Goal: Task Accomplishment & Management: Use online tool/utility

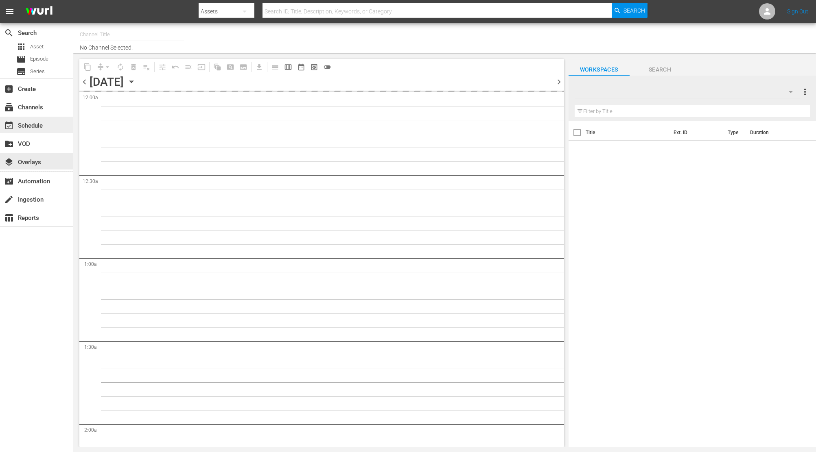
type input "Degrassi Roku (716)"
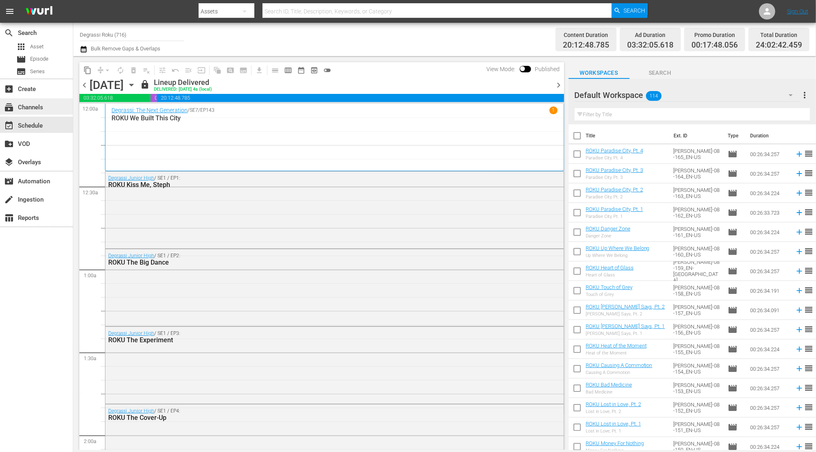
click at [48, 107] on div "subscriptions Channels" at bounding box center [36, 106] width 73 height 16
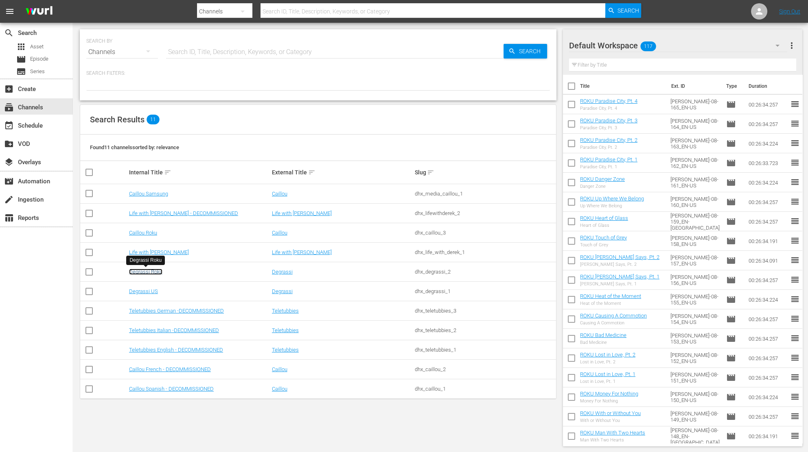
click at [143, 273] on link "Degrassi Roku" at bounding box center [145, 272] width 33 height 6
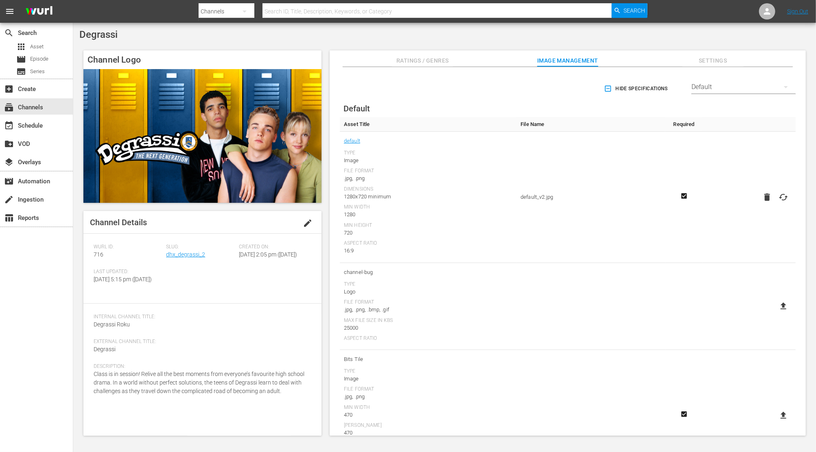
click at [179, 259] on div "Slug: dhx_degrassi_2" at bounding box center [202, 256] width 72 height 25
click at [177, 254] on link "dhx_degrassi_2" at bounding box center [185, 254] width 39 height 7
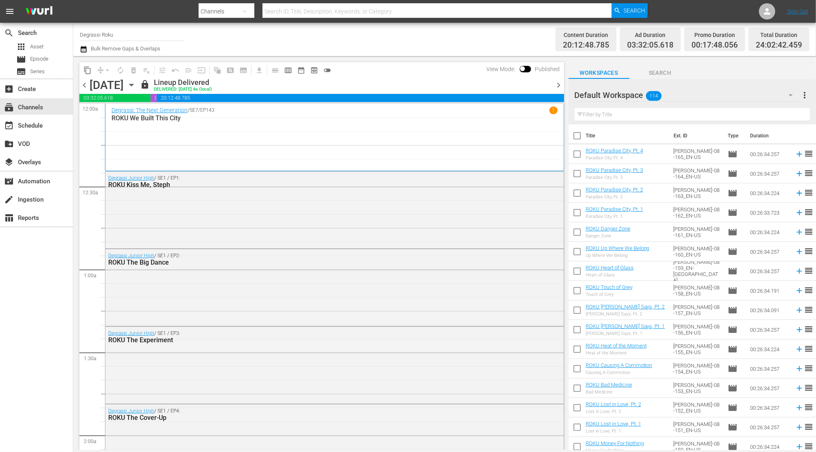
click at [136, 87] on icon "button" at bounding box center [131, 85] width 9 height 9
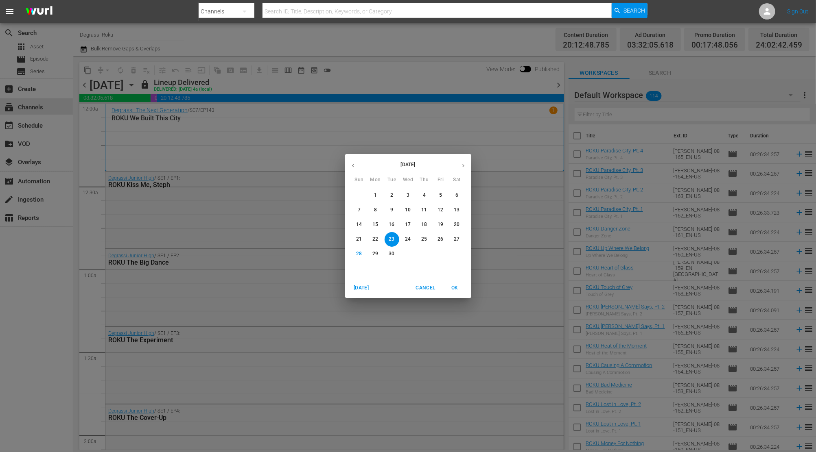
click at [463, 166] on icon "button" at bounding box center [463, 165] width 2 height 3
click at [409, 196] on p "1" at bounding box center [407, 195] width 3 height 7
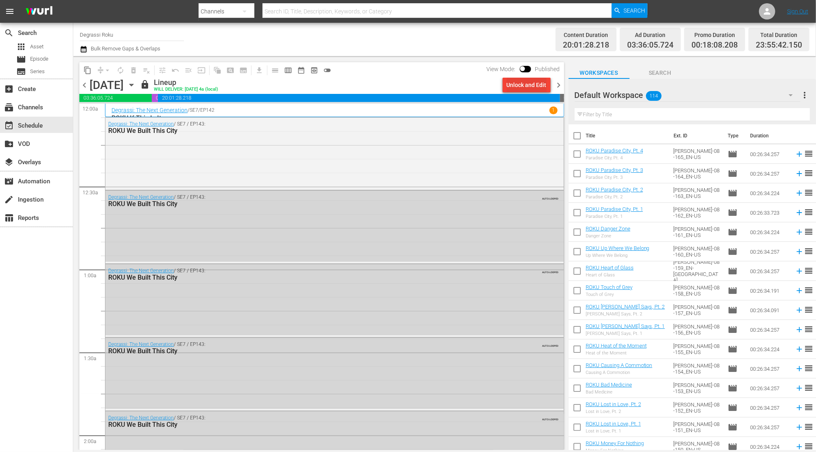
click at [534, 80] on div "Unlock and Edit" at bounding box center [527, 85] width 40 height 15
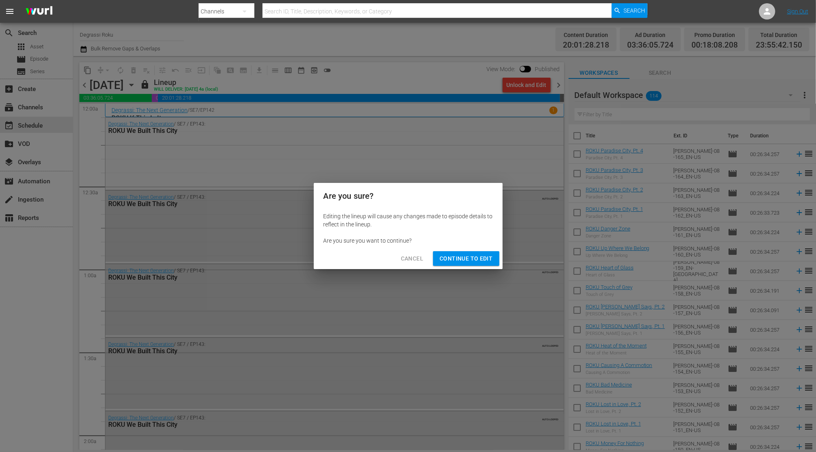
click at [485, 251] on div "Cancel Continue to Edit" at bounding box center [408, 259] width 189 height 22
click at [474, 258] on span "Continue to Edit" at bounding box center [465, 259] width 53 height 10
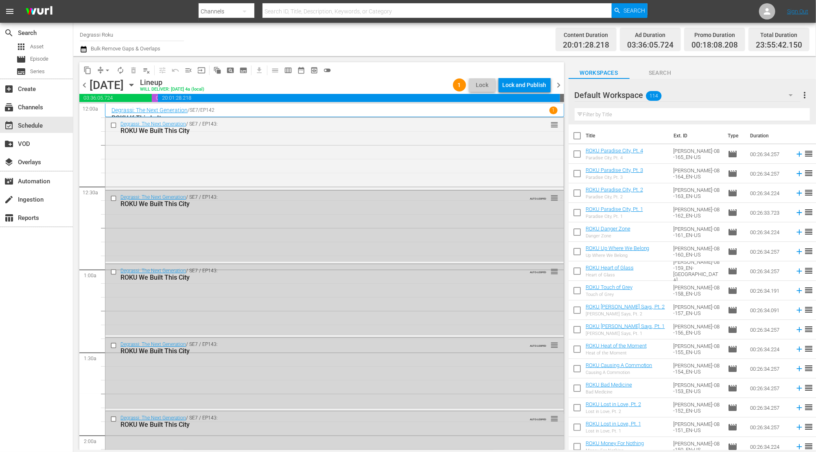
click at [85, 86] on span "chevron_left" at bounding box center [84, 85] width 10 height 10
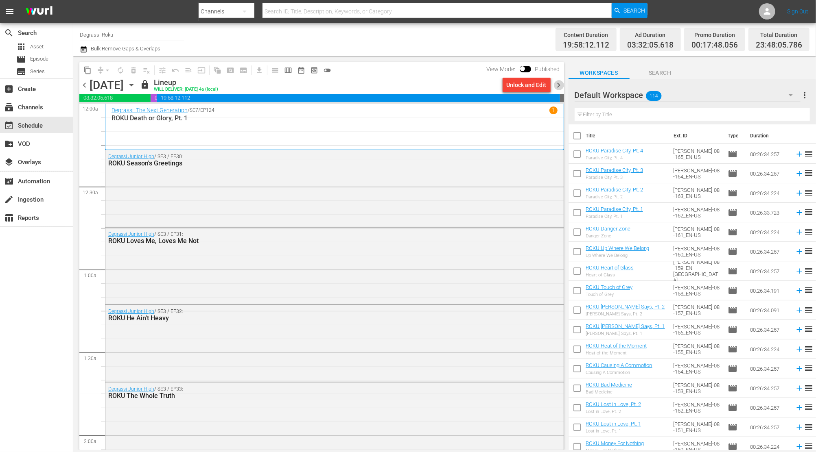
click at [559, 83] on span "chevron_right" at bounding box center [559, 85] width 10 height 10
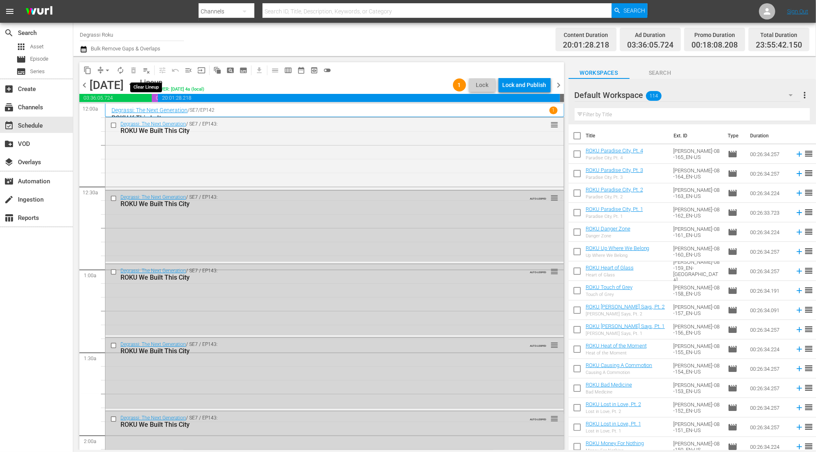
click at [144, 72] on span "playlist_remove_outlined" at bounding box center [146, 70] width 8 height 8
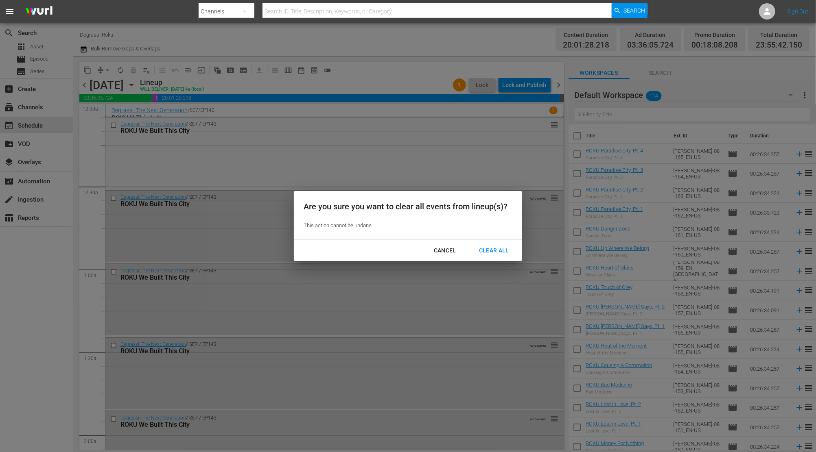
click at [494, 254] on div "Clear All" at bounding box center [493, 251] width 43 height 10
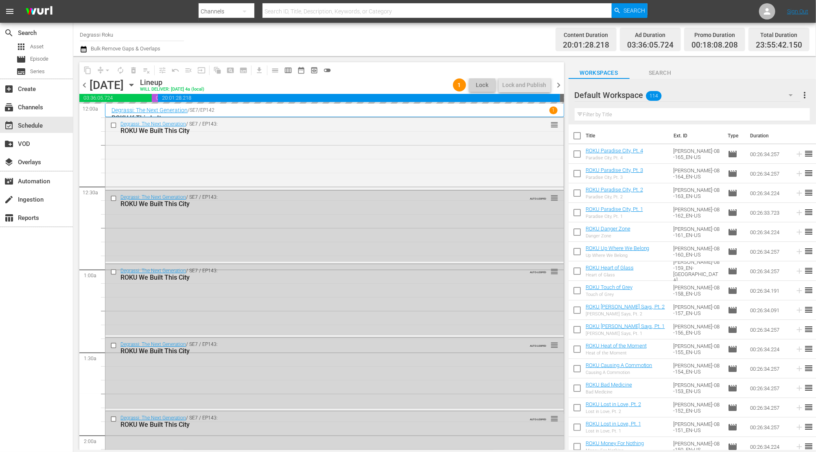
click at [559, 84] on span "chevron_right" at bounding box center [559, 85] width 10 height 10
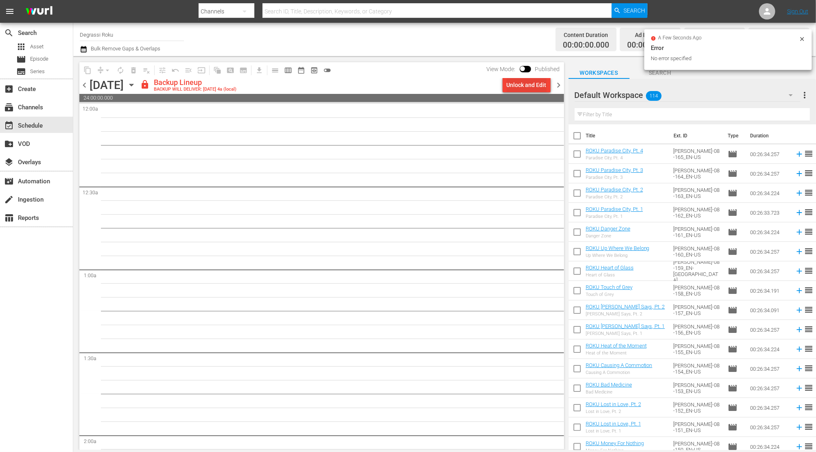
click at [520, 83] on div "Unlock and Edit" at bounding box center [527, 85] width 40 height 15
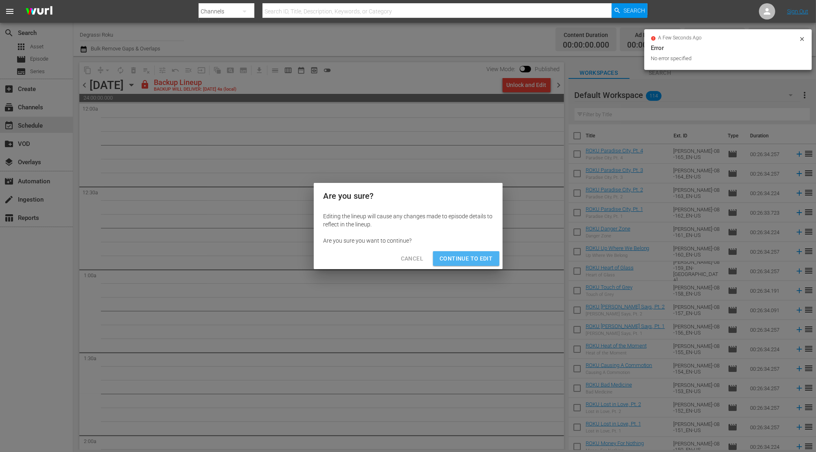
click at [468, 264] on button "Continue to Edit" at bounding box center [466, 258] width 66 height 15
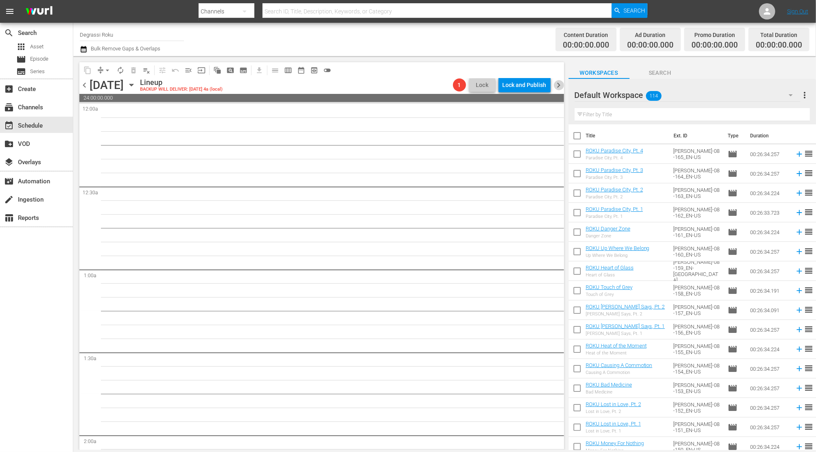
click at [558, 83] on span "chevron_right" at bounding box center [559, 85] width 10 height 10
click at [538, 83] on div "Unlock and Edit" at bounding box center [527, 85] width 40 height 15
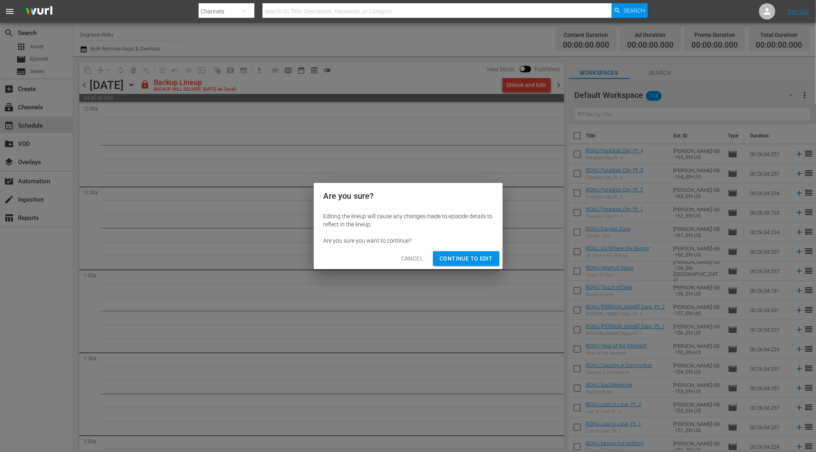
click at [469, 254] on span "Continue to Edit" at bounding box center [465, 259] width 53 height 10
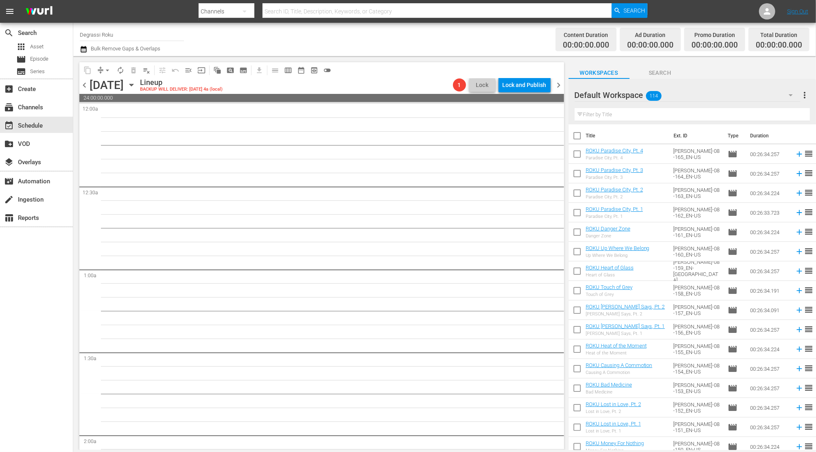
click at [557, 86] on span "chevron_right" at bounding box center [559, 85] width 10 height 10
click at [535, 86] on div "Unlock and Edit" at bounding box center [527, 85] width 40 height 15
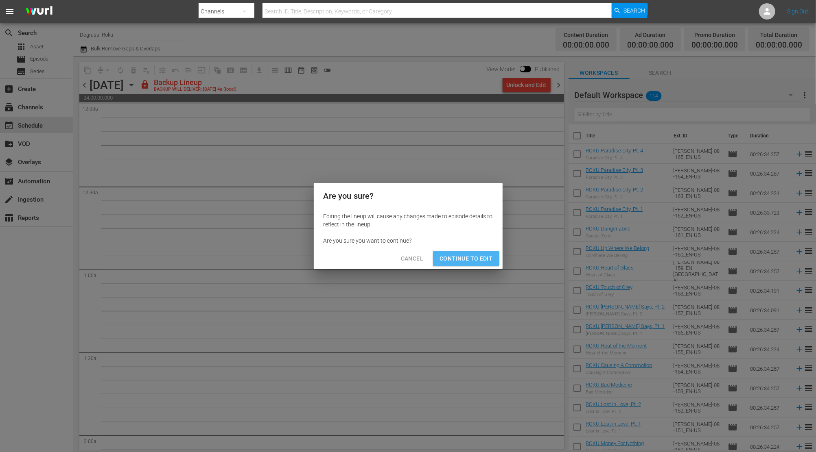
click at [483, 252] on button "Continue to Edit" at bounding box center [466, 258] width 66 height 15
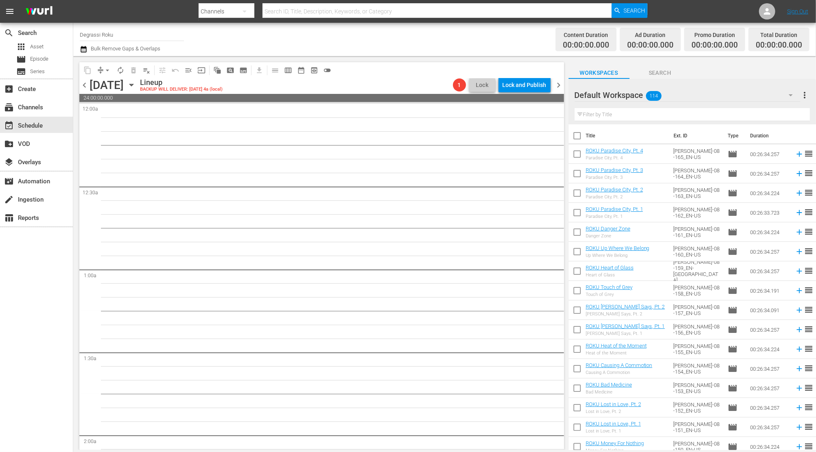
click at [560, 90] on div "chevron_left [DATE] [DATE] Lineup BACKUP WILL DELIVER: [DATE] 4a (local) 1 Lock…" at bounding box center [321, 86] width 485 height 16
click at [558, 85] on span "chevron_right" at bounding box center [559, 85] width 10 height 10
click at [537, 84] on div "Unlock and Edit" at bounding box center [527, 85] width 40 height 15
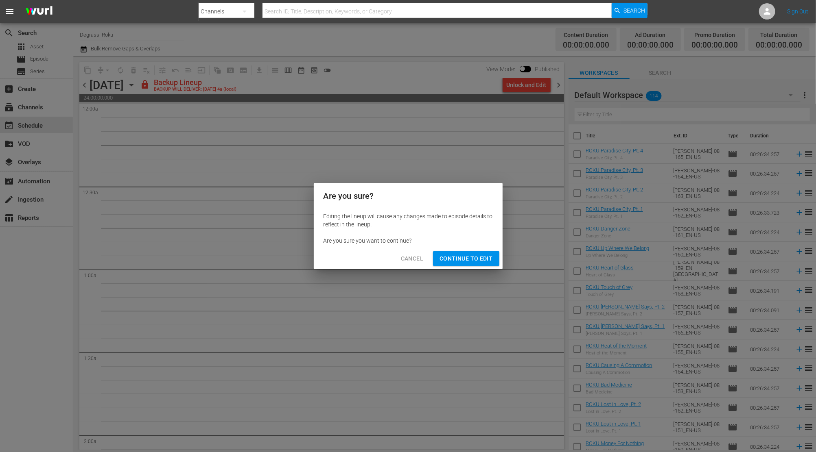
click at [484, 269] on div "Cancel Continue to Edit" at bounding box center [408, 259] width 189 height 22
click at [487, 260] on span "Continue to Edit" at bounding box center [465, 259] width 53 height 10
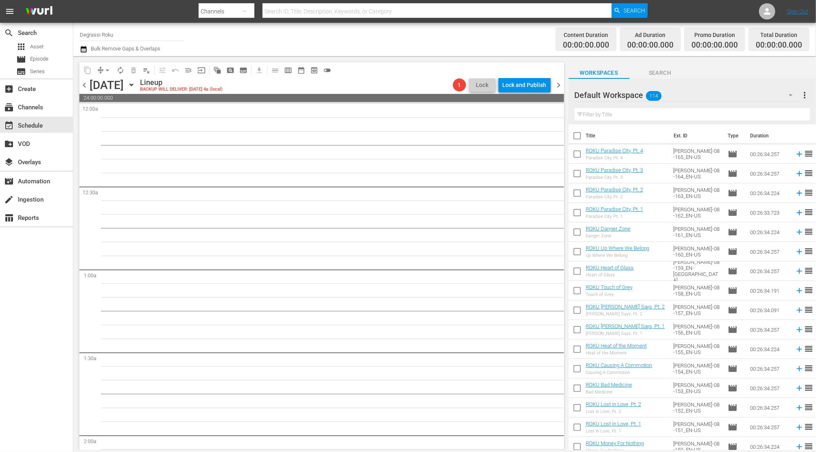
click at [557, 81] on span "chevron_right" at bounding box center [559, 85] width 10 height 10
click at [133, 85] on icon "button" at bounding box center [131, 85] width 4 height 2
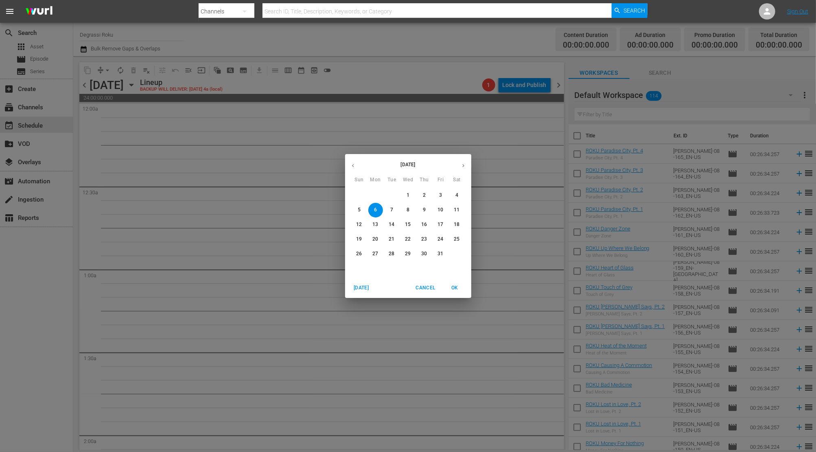
click at [411, 195] on span "1" at bounding box center [408, 195] width 15 height 7
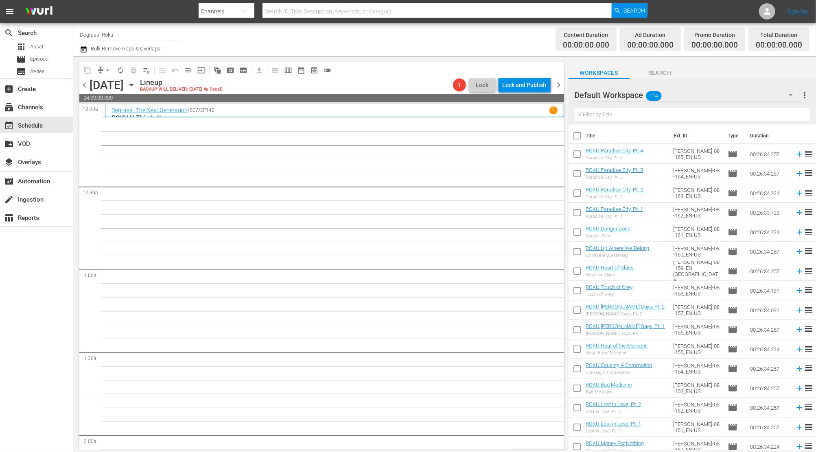
click at [719, 95] on div "Default Workspace 114" at bounding box center [687, 95] width 226 height 23
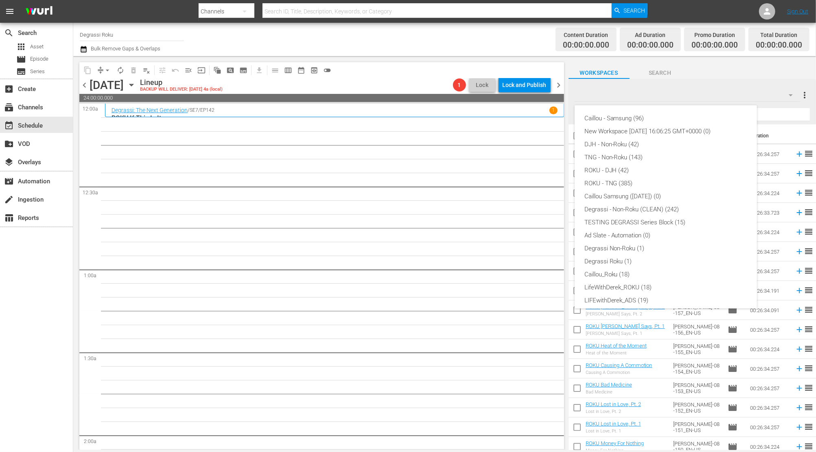
scroll to position [31, 0]
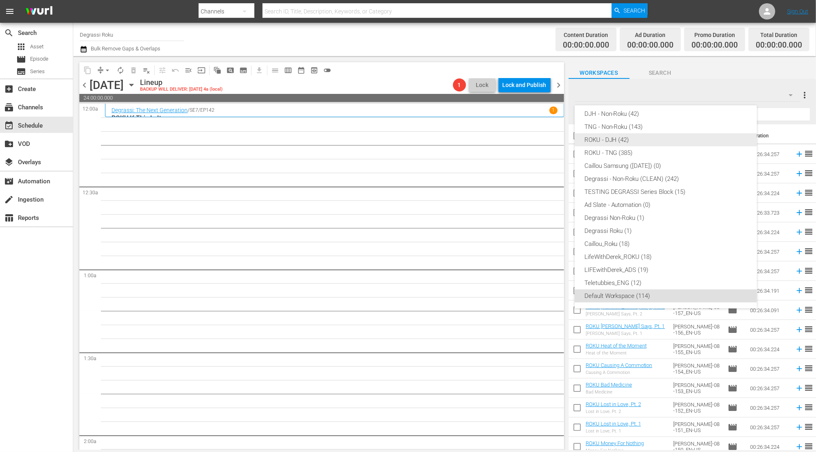
click at [664, 138] on div "ROKU - DJH (42)" at bounding box center [665, 139] width 163 height 13
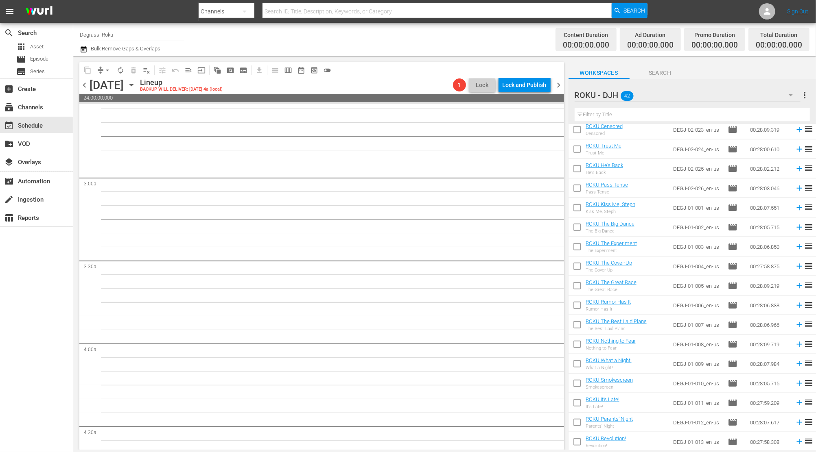
scroll to position [434, 0]
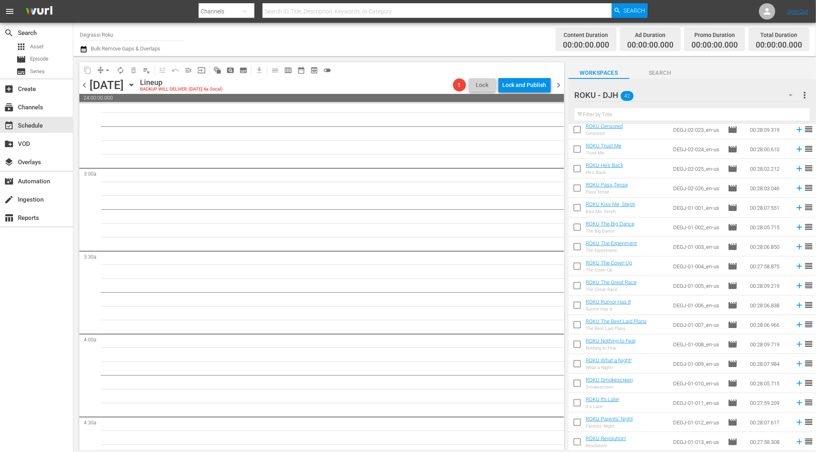
click at [577, 347] on input "checkbox" at bounding box center [576, 346] width 17 height 17
checkbox input "true"
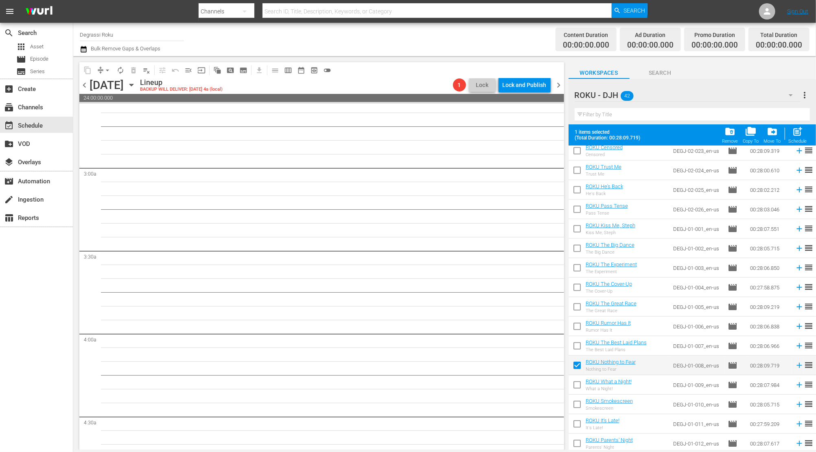
click at [574, 346] on input "checkbox" at bounding box center [576, 347] width 17 height 17
checkbox input "true"
click at [575, 328] on input "checkbox" at bounding box center [576, 328] width 17 height 17
checkbox input "true"
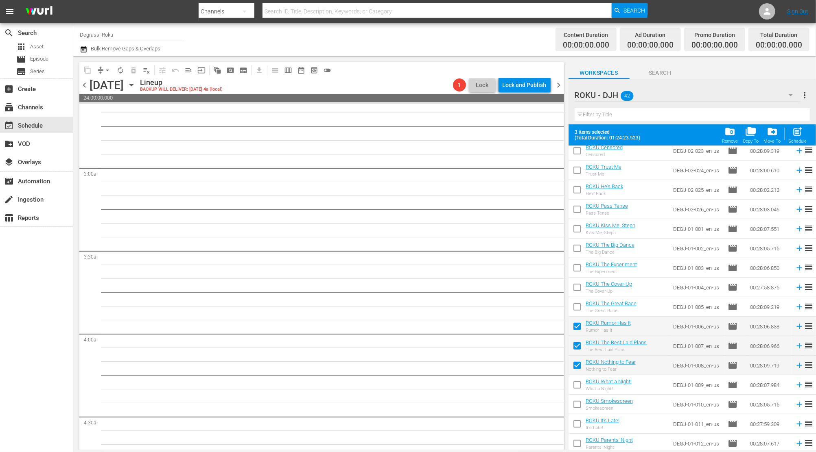
click at [575, 308] on input "checkbox" at bounding box center [576, 308] width 17 height 17
checkbox input "true"
click at [574, 285] on input "checkbox" at bounding box center [576, 289] width 17 height 17
checkbox input "true"
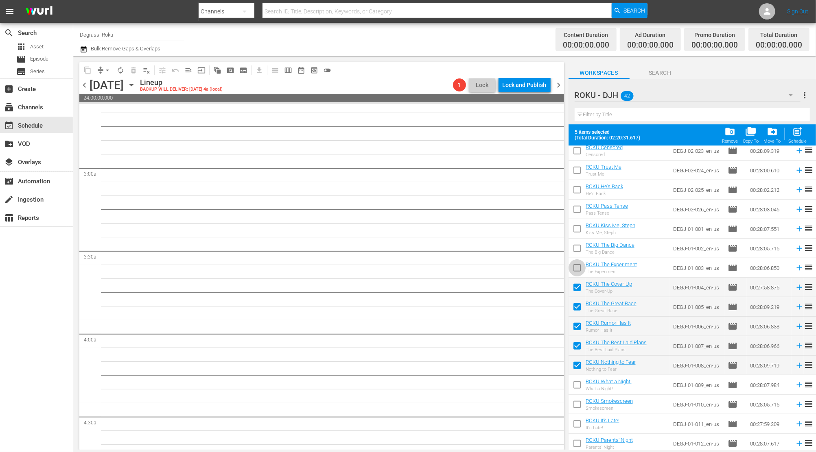
click at [576, 266] on input "checkbox" at bounding box center [576, 269] width 17 height 17
checkbox input "true"
click at [574, 244] on input "checkbox" at bounding box center [576, 250] width 17 height 17
checkbox input "true"
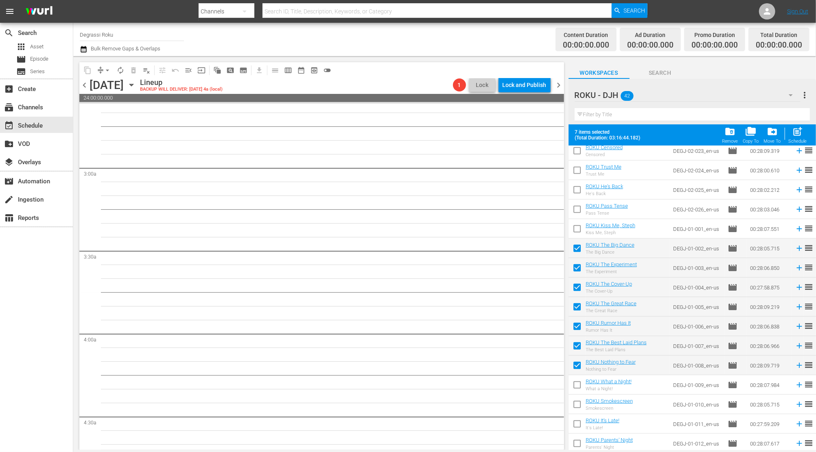
click at [576, 230] on input "checkbox" at bounding box center [576, 230] width 17 height 17
click at [798, 137] on span "post_add" at bounding box center [797, 131] width 11 height 11
checkbox input "false"
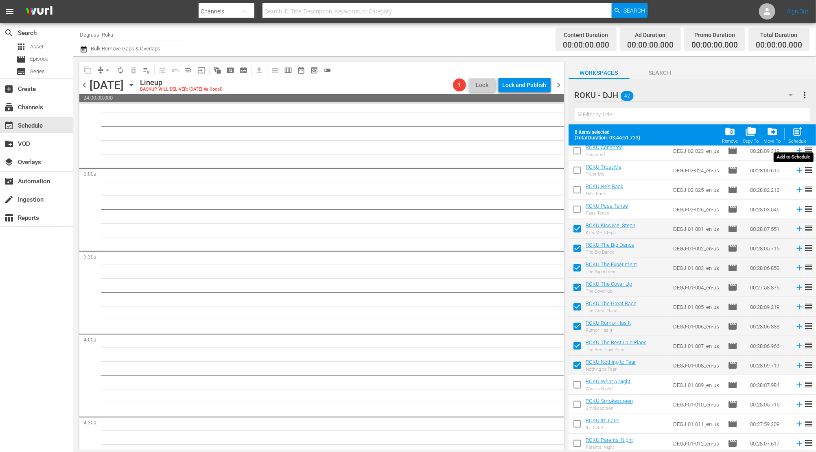
checkbox input "false"
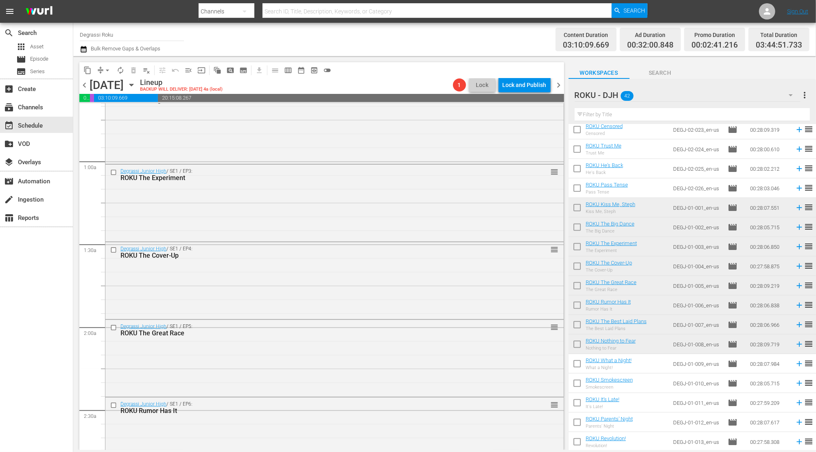
scroll to position [0, 0]
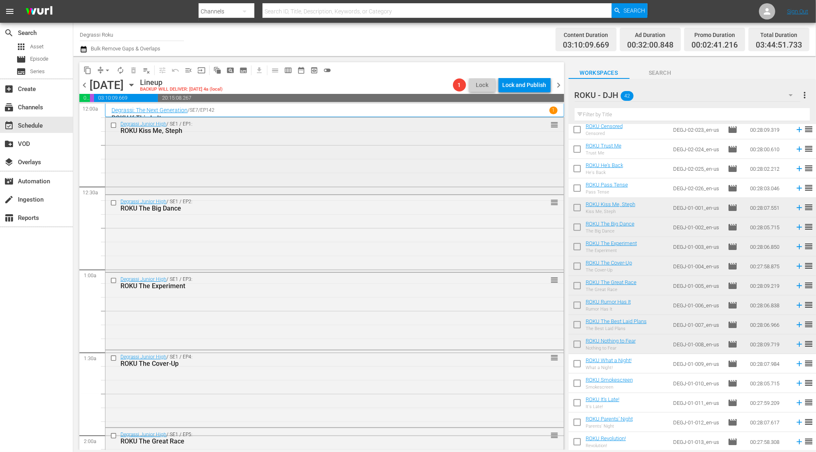
click at [290, 166] on div "Degrassi Junior High / SE1 / EP1: ROKU Kiss Me, Steph reorder" at bounding box center [334, 155] width 458 height 75
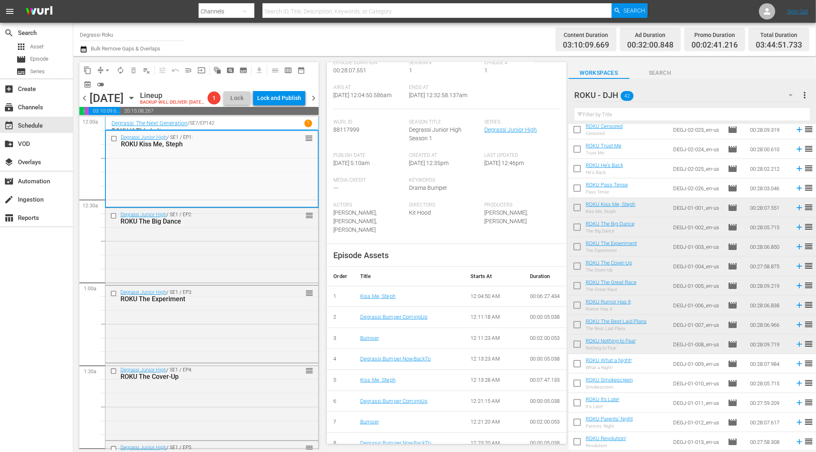
scroll to position [129, 0]
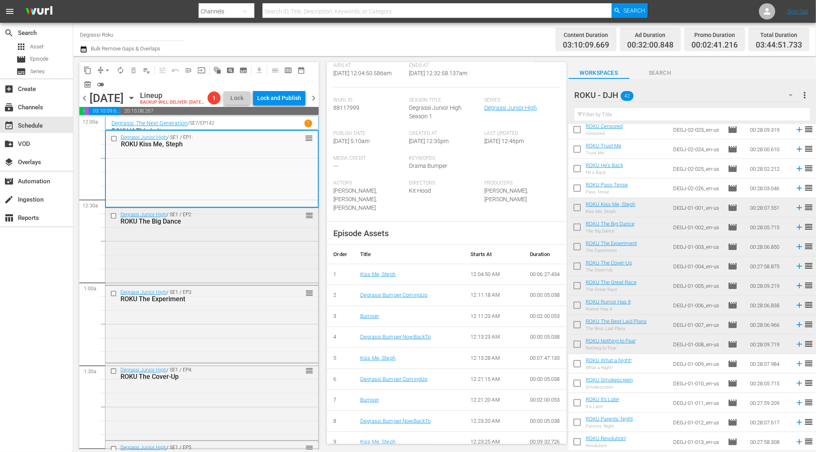
click at [141, 225] on div "ROKU The Big Dance" at bounding box center [198, 222] width 157 height 8
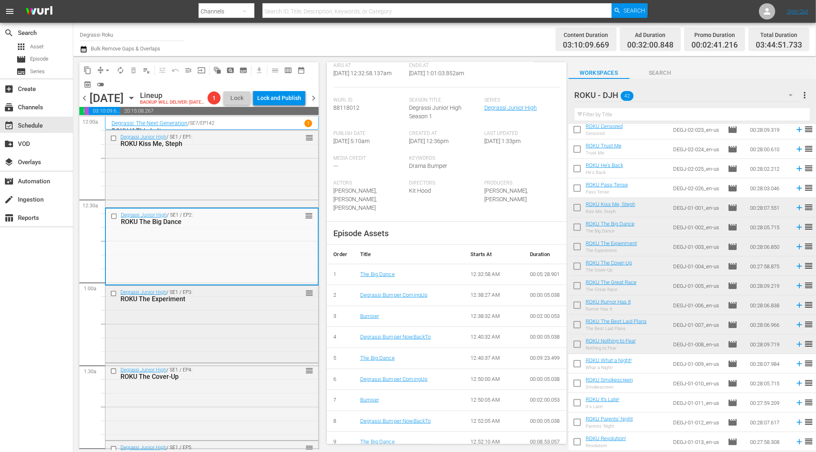
click at [155, 361] on div "Degrassi Junior High / SE1 / EP3: ROKU The Experiment reorder" at bounding box center [211, 323] width 213 height 75
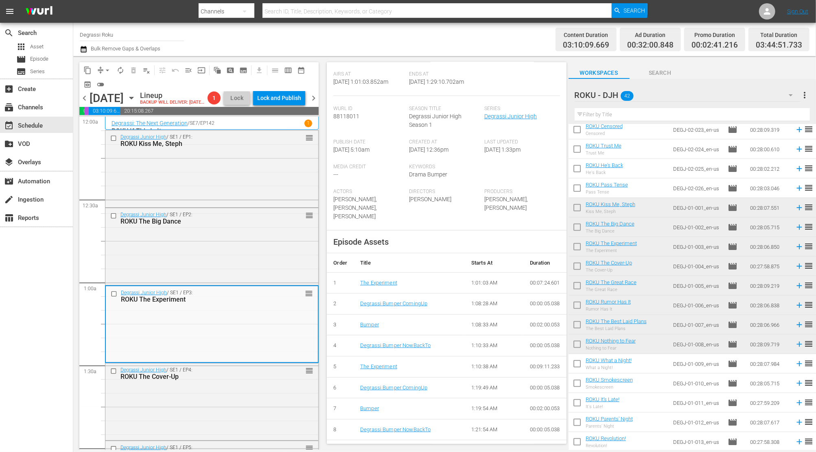
scroll to position [217, 0]
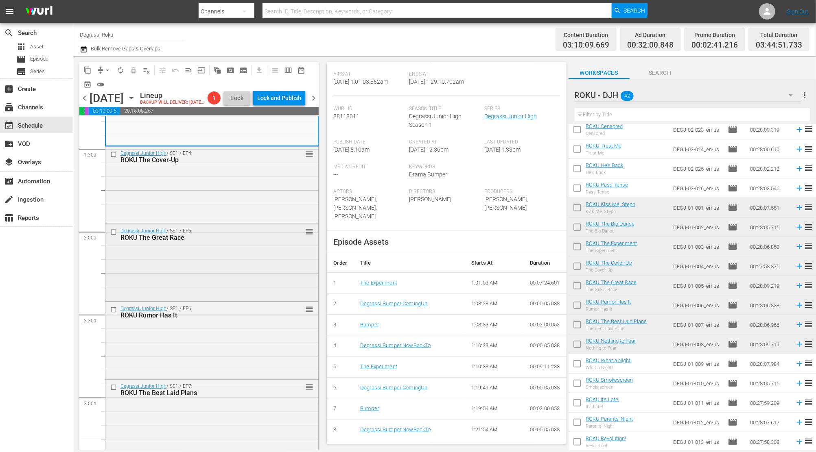
click at [218, 238] on div "Degrassi Junior High / SE1 / EP5: ROKU The Great Race reorder" at bounding box center [211, 235] width 213 height 20
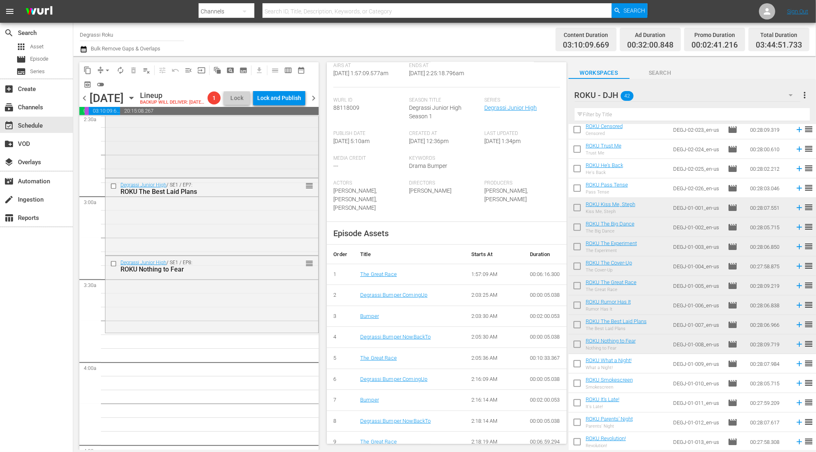
scroll to position [325, 0]
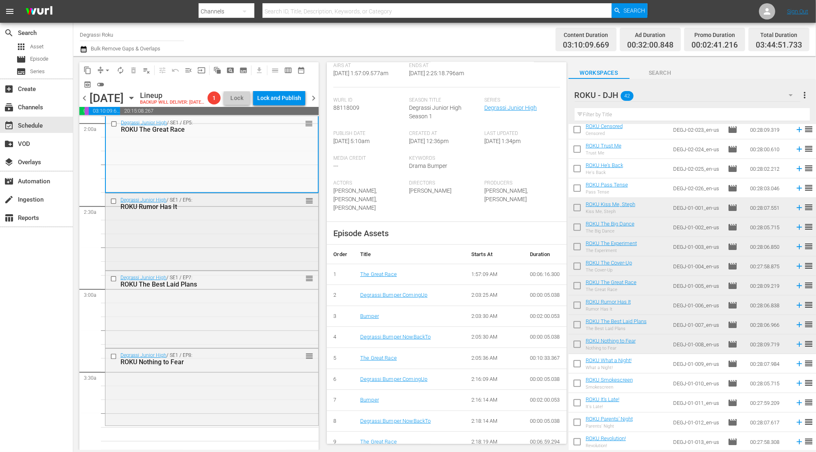
click at [223, 263] on div "Degrassi Junior High / SE1 / EP6: ROKU Rumor Has It reorder" at bounding box center [211, 231] width 213 height 75
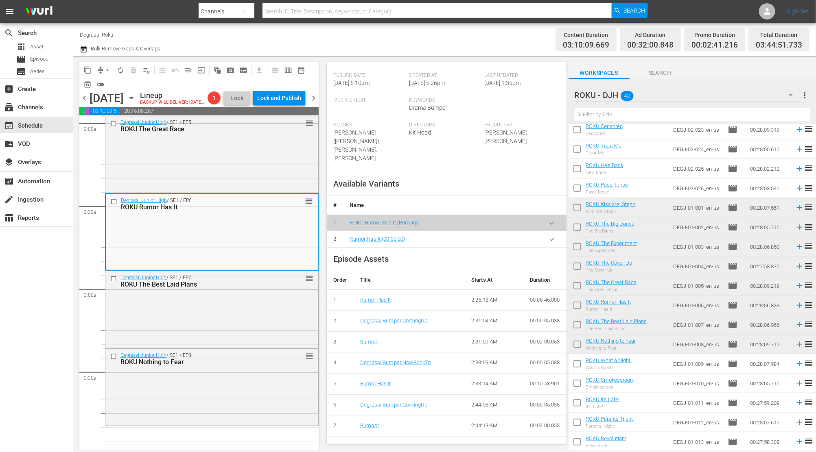
scroll to position [221, 0]
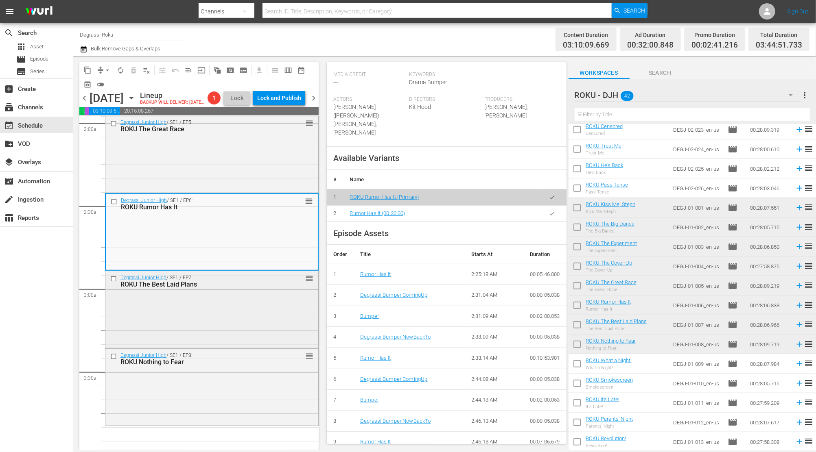
click at [228, 316] on div "Degrassi Junior High / SE1 / EP7: ROKU The Best Laid Plans reorder" at bounding box center [211, 308] width 213 height 75
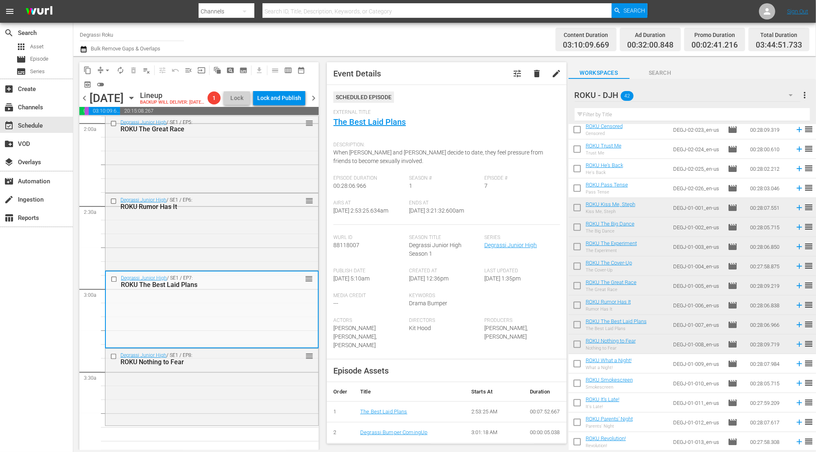
scroll to position [138, 0]
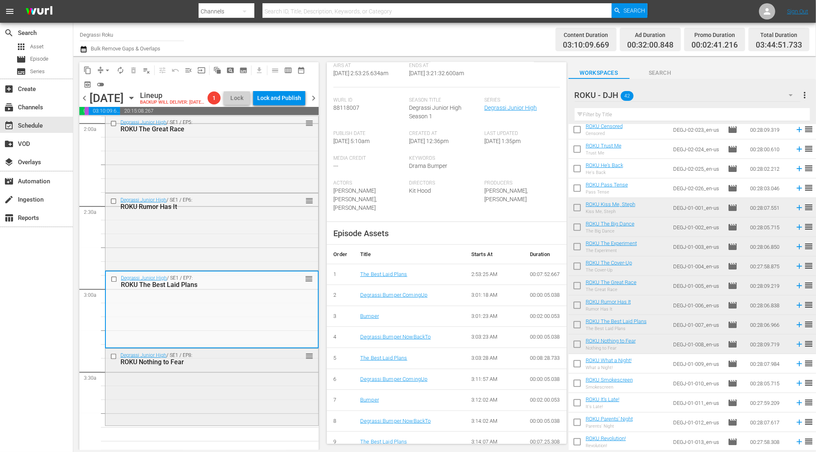
click at [262, 383] on div "Degrassi Junior High / SE1 / EP8: ROKU Nothing to Fear reorder" at bounding box center [211, 387] width 213 height 76
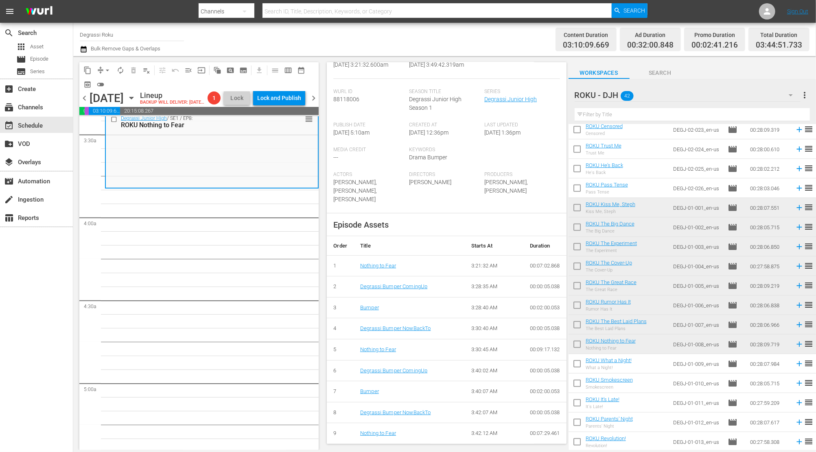
scroll to position [542, 0]
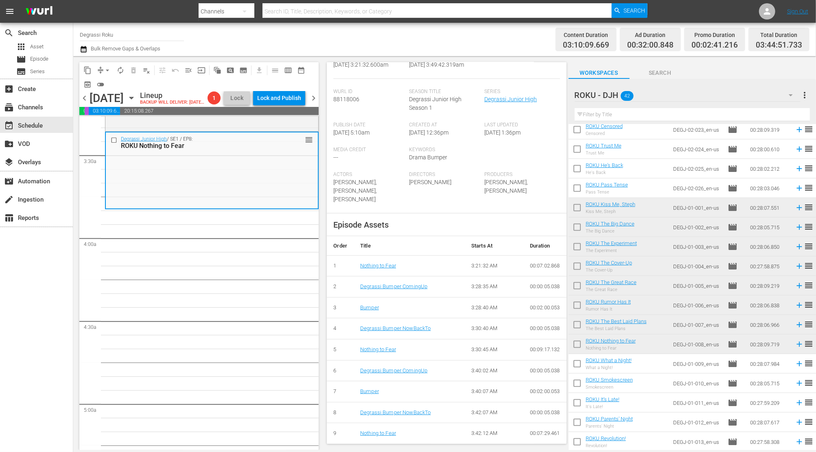
click at [81, 103] on span "chevron_left" at bounding box center [84, 98] width 10 height 10
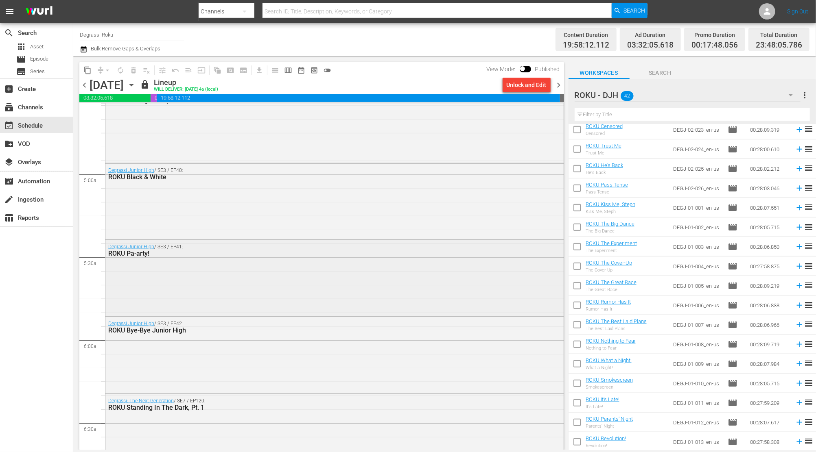
scroll to position [868, 0]
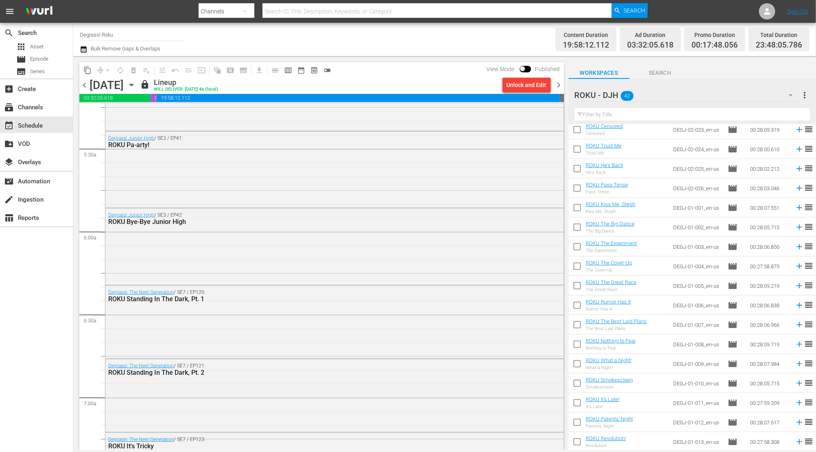
drag, startPoint x: 559, startPoint y: 83, endPoint x: 267, endPoint y: 5, distance: 302.7
click at [559, 83] on span "chevron_right" at bounding box center [559, 85] width 10 height 10
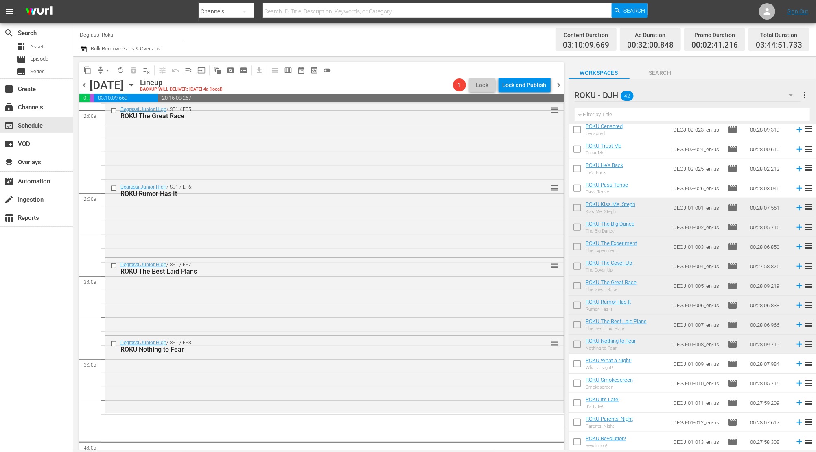
scroll to position [434, 0]
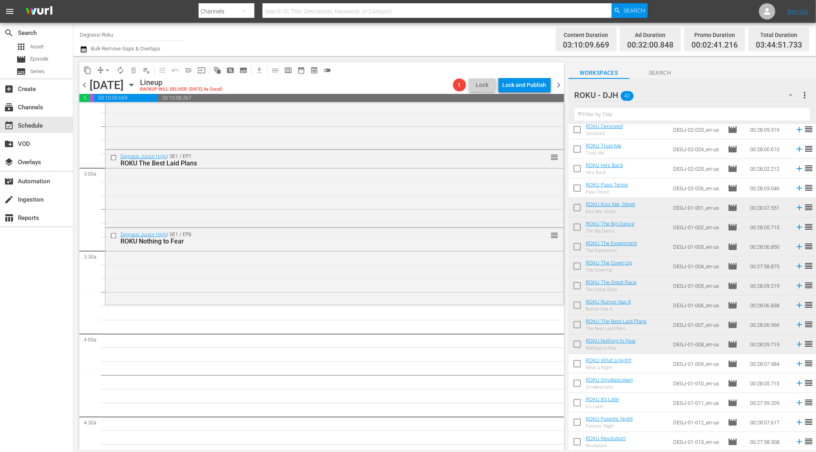
click at [579, 443] on input "checkbox" at bounding box center [576, 443] width 17 height 17
checkbox input "true"
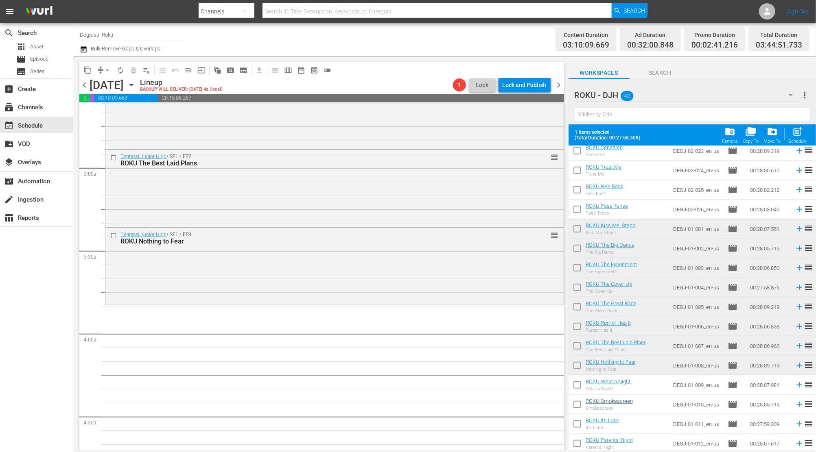
scroll to position [534, 0]
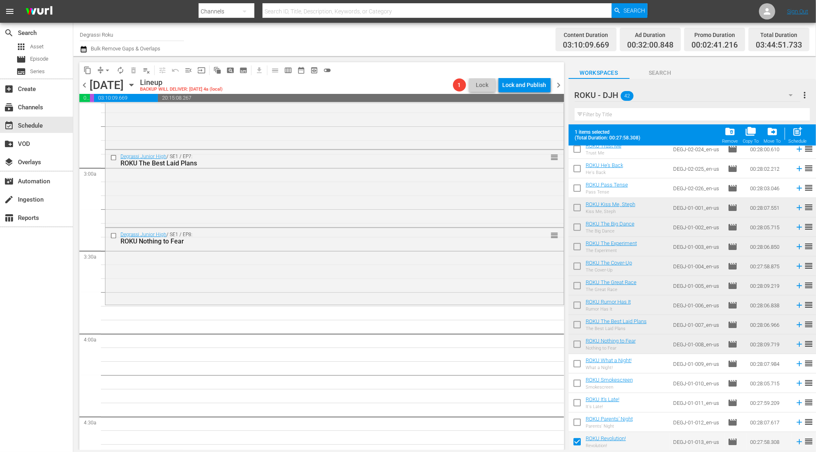
click at [580, 424] on input "checkbox" at bounding box center [576, 424] width 17 height 17
checkbox input "true"
click at [578, 405] on input "checkbox" at bounding box center [576, 404] width 17 height 17
checkbox input "true"
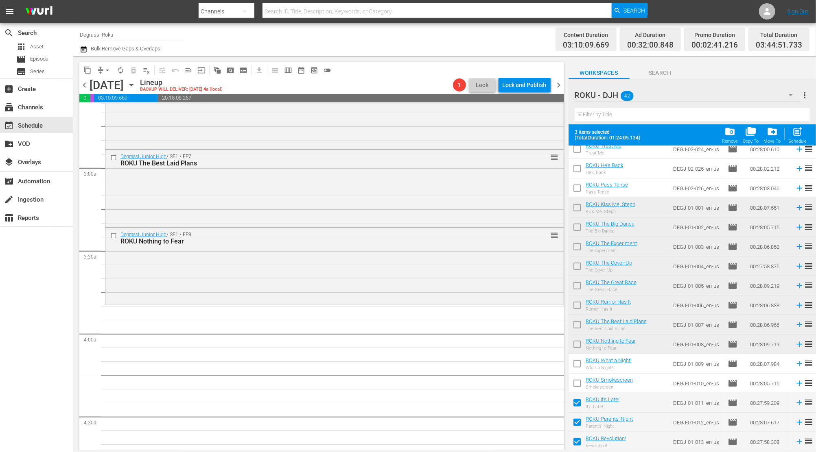
click at [576, 378] on input "checkbox" at bounding box center [576, 385] width 17 height 17
checkbox input "true"
click at [573, 363] on input "checkbox" at bounding box center [576, 365] width 17 height 17
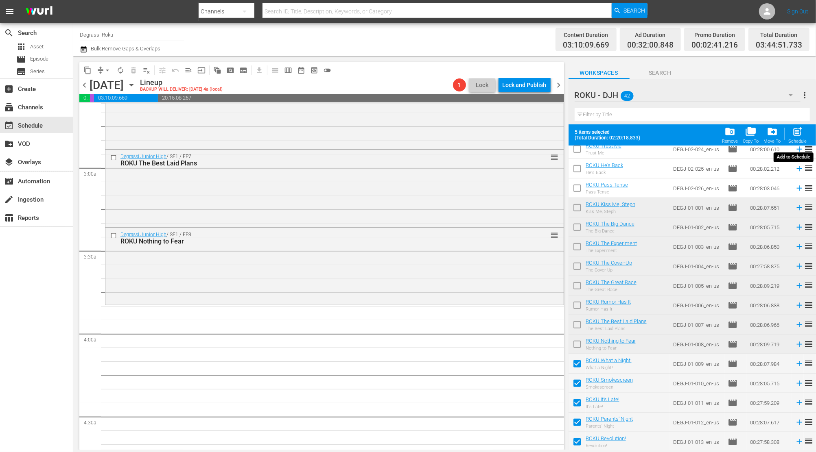
click at [796, 131] on span "post_add" at bounding box center [797, 131] width 11 height 11
checkbox input "false"
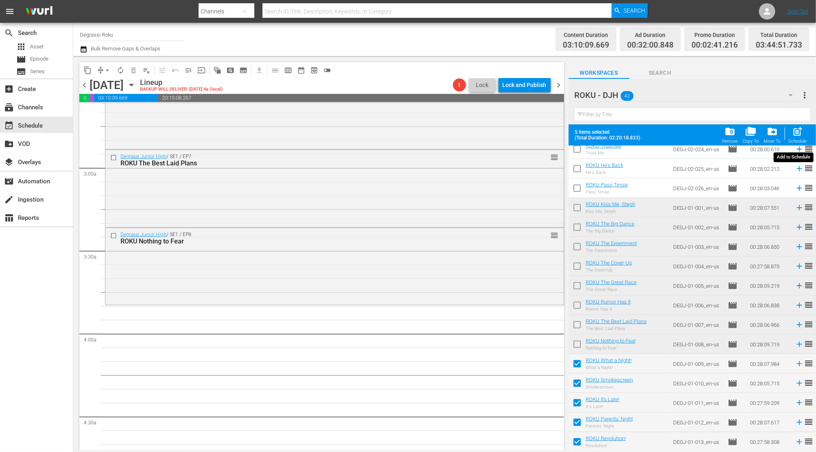
checkbox input "false"
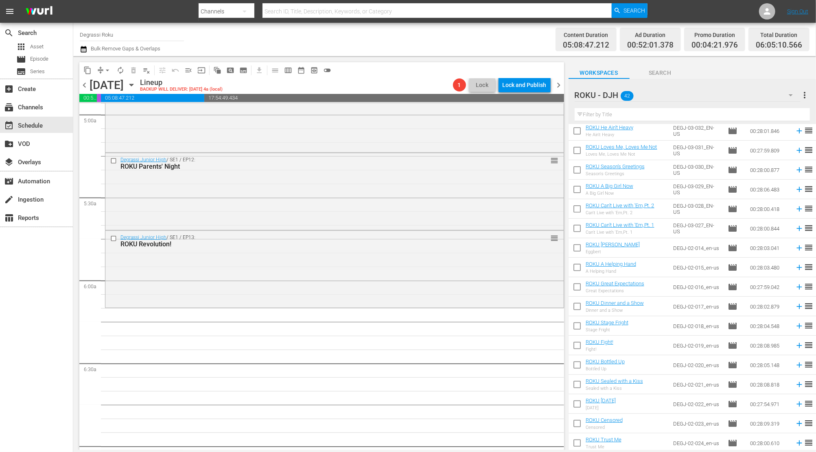
scroll to position [216, 0]
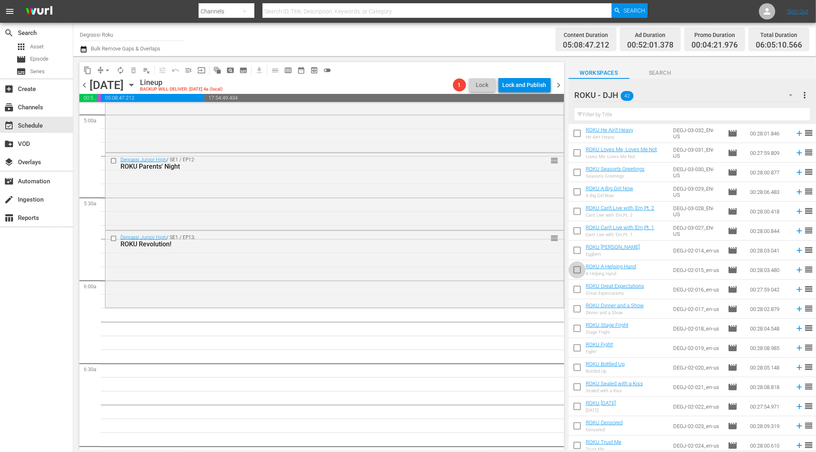
click at [576, 270] on input "checkbox" at bounding box center [576, 271] width 17 height 17
checkbox input "true"
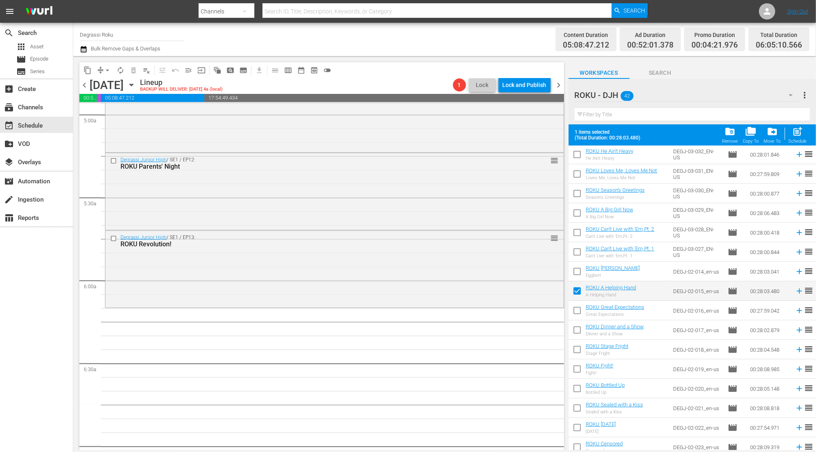
click at [576, 270] on input "checkbox" at bounding box center [576, 273] width 17 height 17
click at [806, 138] on div "post_add Schedule" at bounding box center [797, 135] width 18 height 18
checkbox input "false"
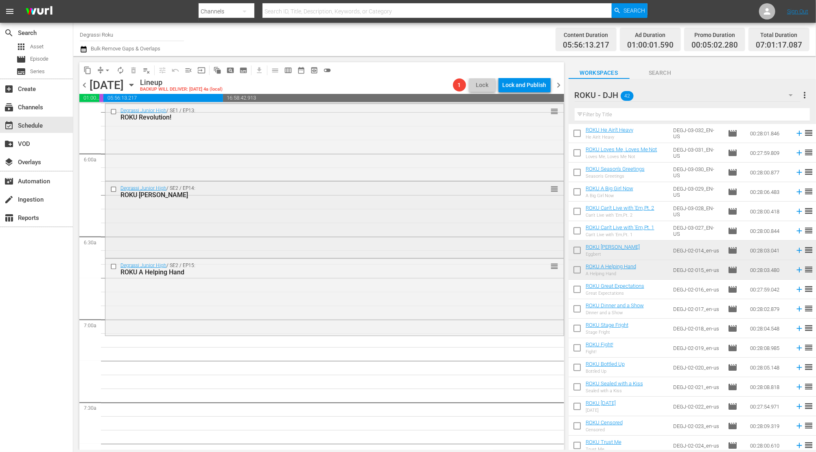
scroll to position [950, 0]
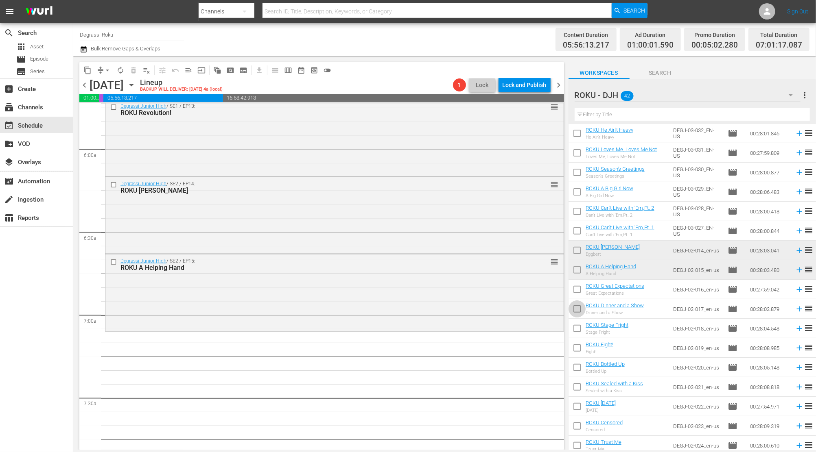
click at [578, 311] on input "checkbox" at bounding box center [576, 310] width 17 height 17
checkbox input "true"
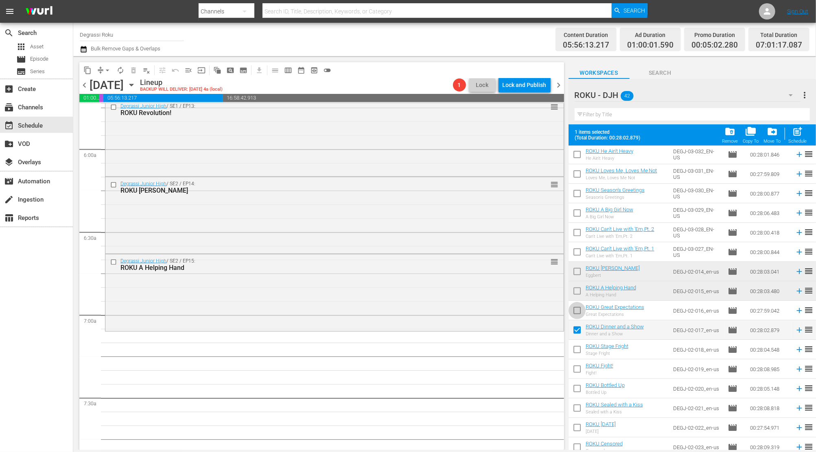
click at [576, 309] on input "checkbox" at bounding box center [576, 312] width 17 height 17
click at [792, 129] on span "post_add" at bounding box center [797, 131] width 11 height 11
checkbox input "false"
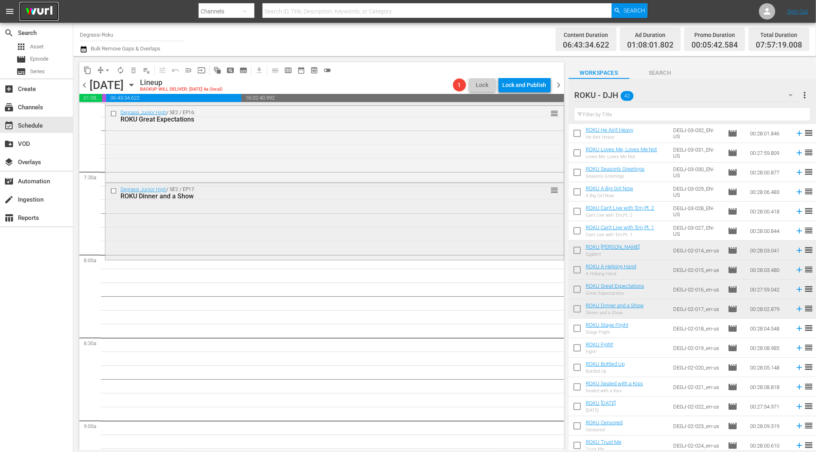
scroll to position [1167, 0]
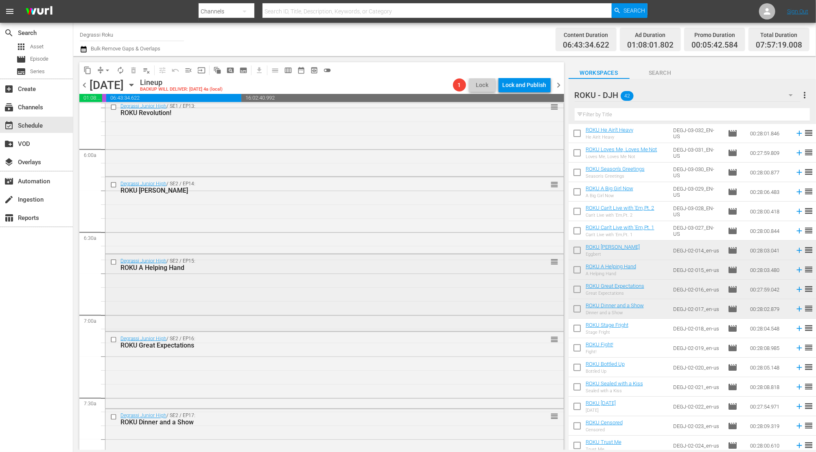
scroll to position [1059, 0]
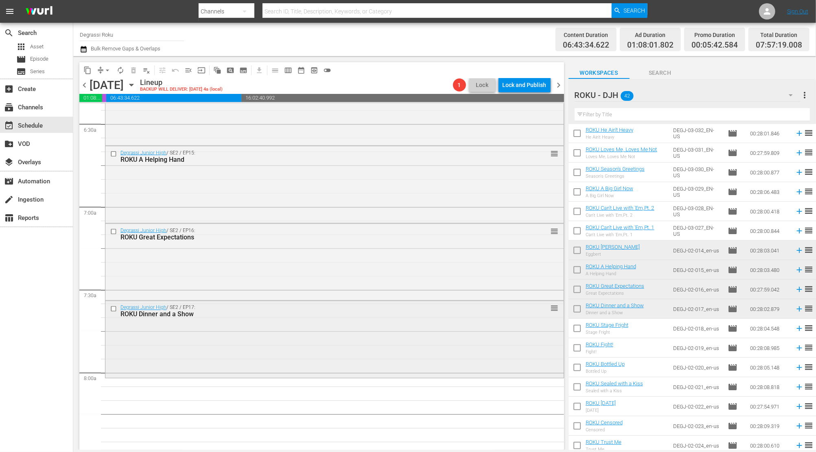
click at [110, 309] on input "checkbox" at bounding box center [114, 309] width 9 height 7
click at [114, 234] on input "checkbox" at bounding box center [114, 232] width 9 height 7
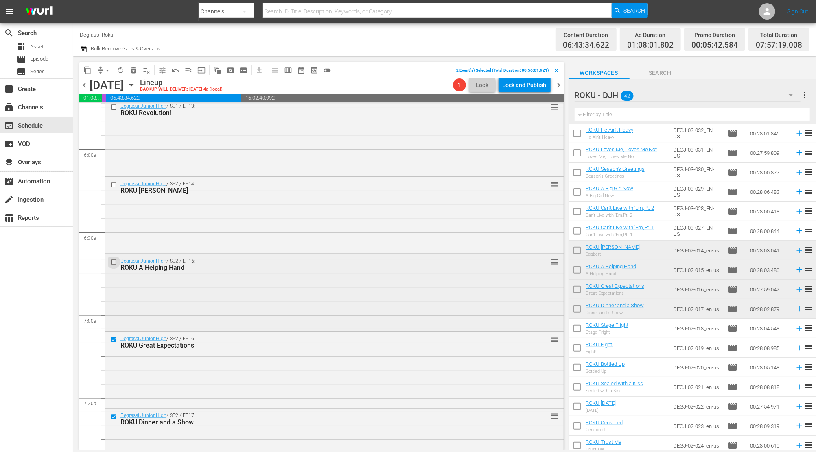
click at [114, 265] on input "checkbox" at bounding box center [114, 262] width 9 height 7
click at [112, 187] on input "checkbox" at bounding box center [114, 185] width 9 height 7
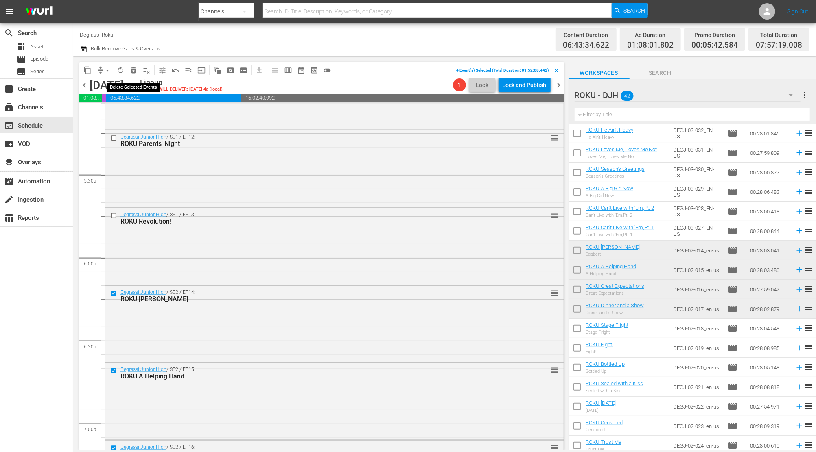
click at [133, 75] on button "delete_forever_outlined" at bounding box center [133, 70] width 13 height 13
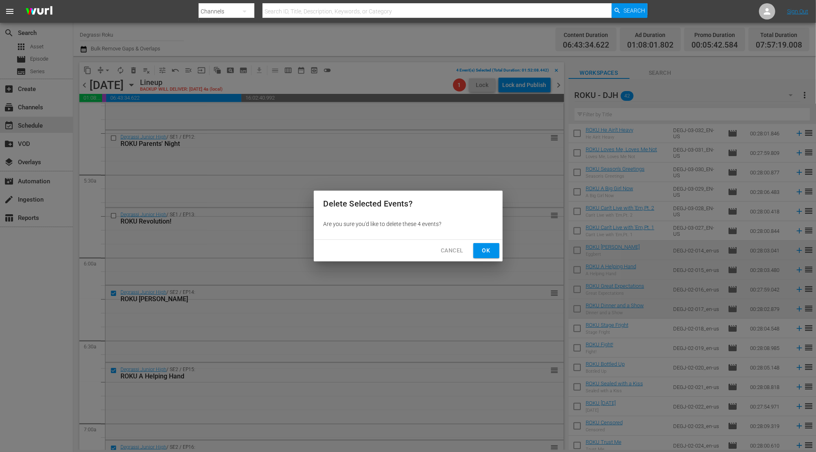
click at [486, 253] on span "Ok" at bounding box center [486, 251] width 13 height 10
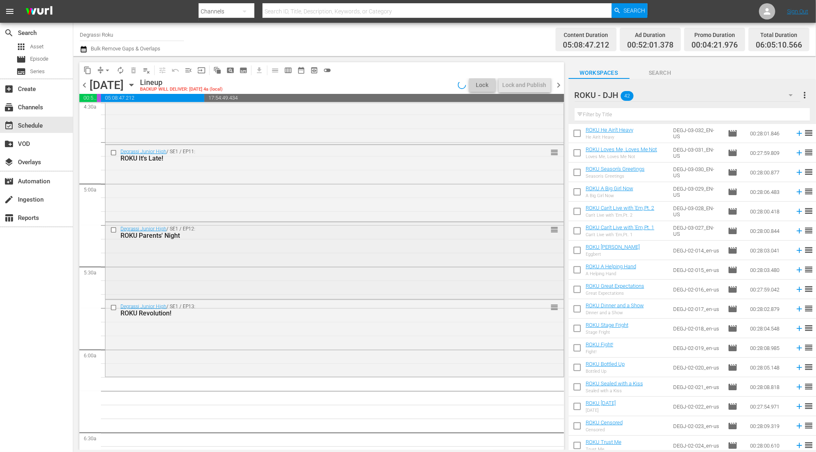
scroll to position [733, 0]
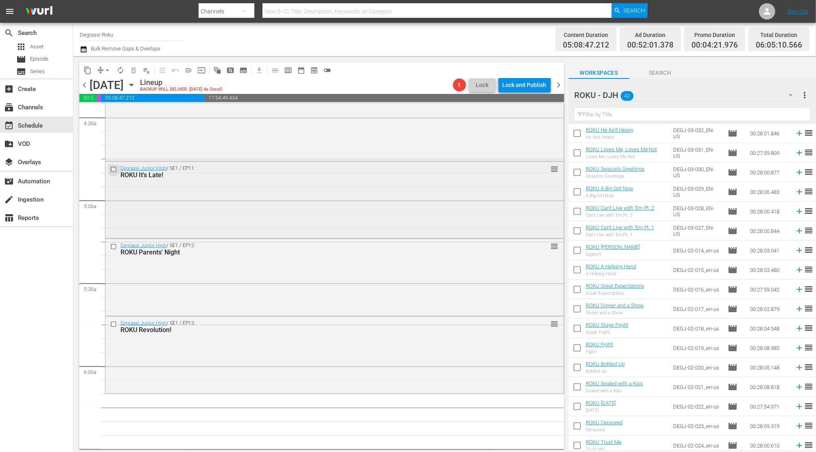
click at [116, 173] on input "checkbox" at bounding box center [114, 169] width 9 height 7
click at [114, 246] on input "checkbox" at bounding box center [114, 247] width 9 height 7
click at [114, 171] on input "checkbox" at bounding box center [114, 169] width 9 height 7
click at [112, 246] on input "checkbox" at bounding box center [114, 247] width 9 height 7
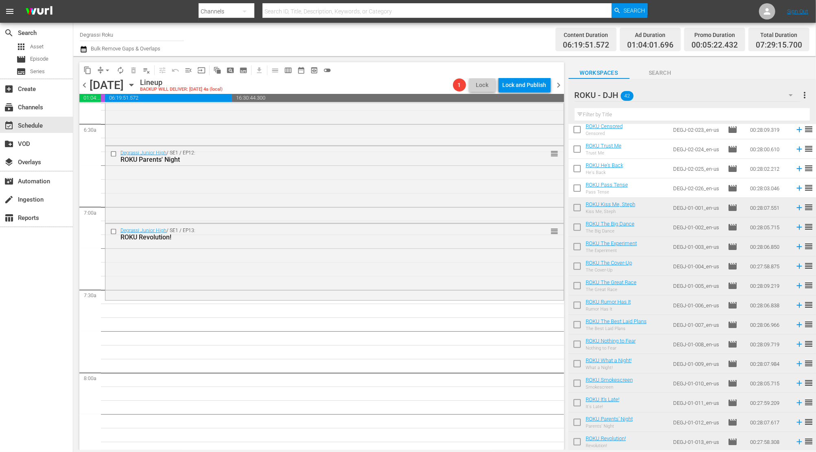
scroll to position [404, 0]
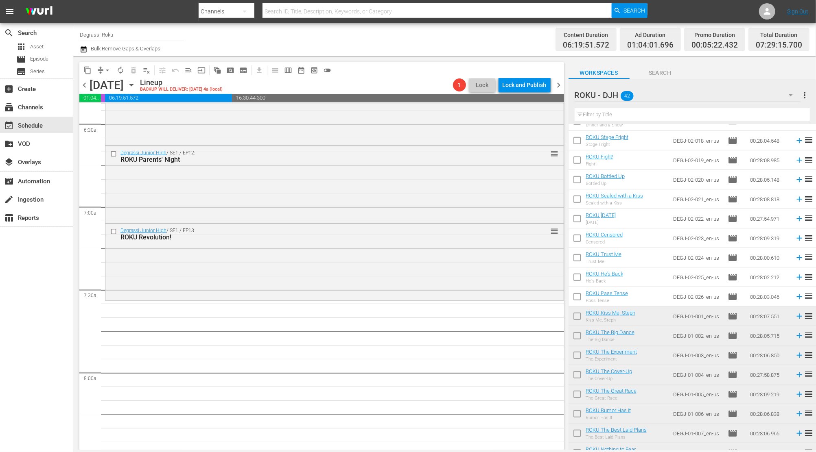
click at [691, 93] on div "ROKU - DJH 42" at bounding box center [687, 95] width 226 height 23
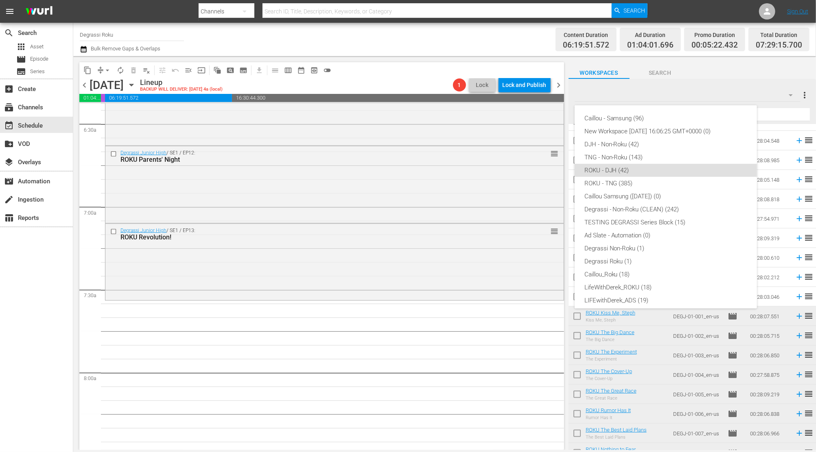
scroll to position [31, 0]
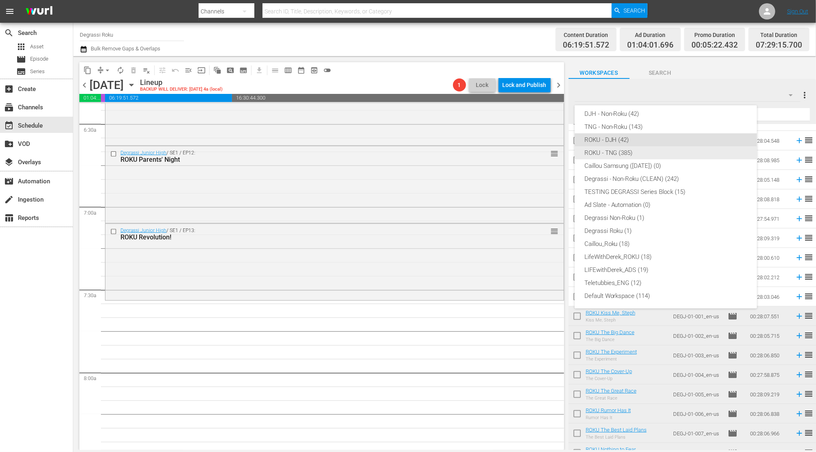
click at [633, 155] on div "ROKU - TNG (385)" at bounding box center [665, 152] width 163 height 13
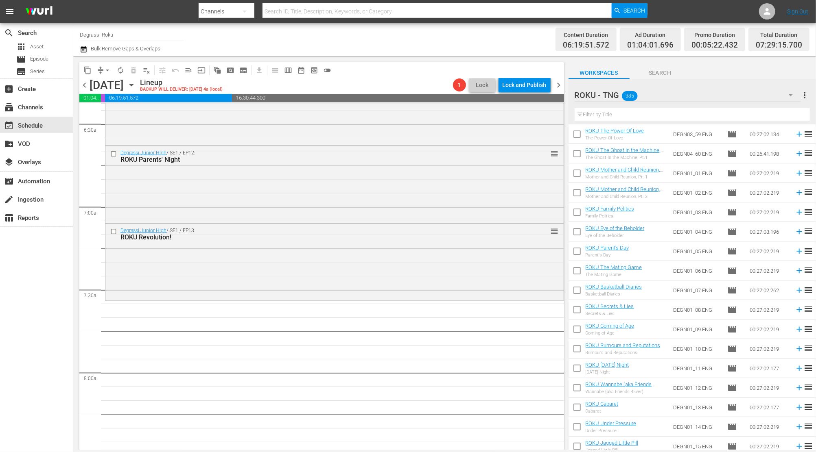
scroll to position [6885, 0]
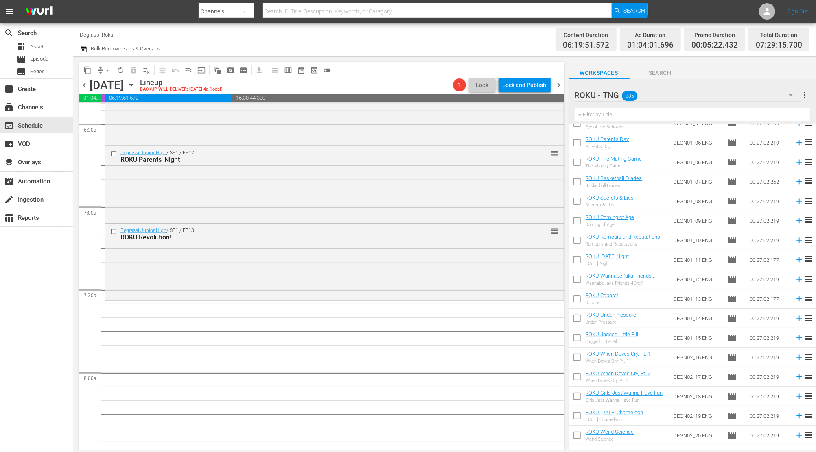
drag, startPoint x: 384, startPoint y: 347, endPoint x: 384, endPoint y: 341, distance: 5.7
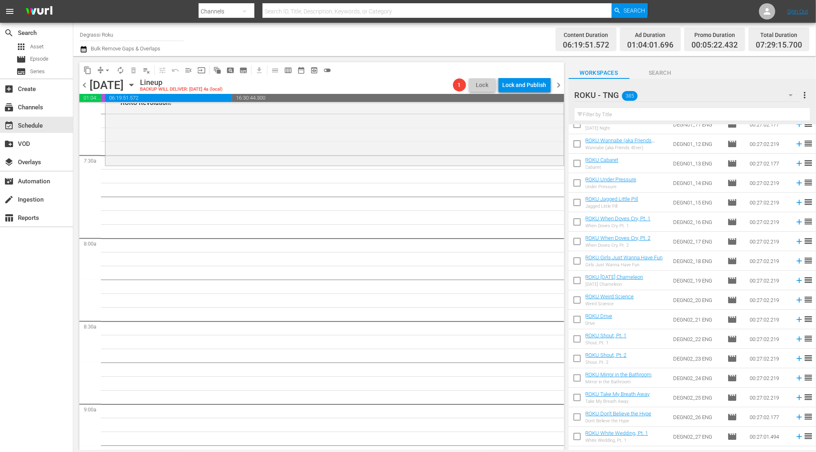
scroll to position [6994, 0]
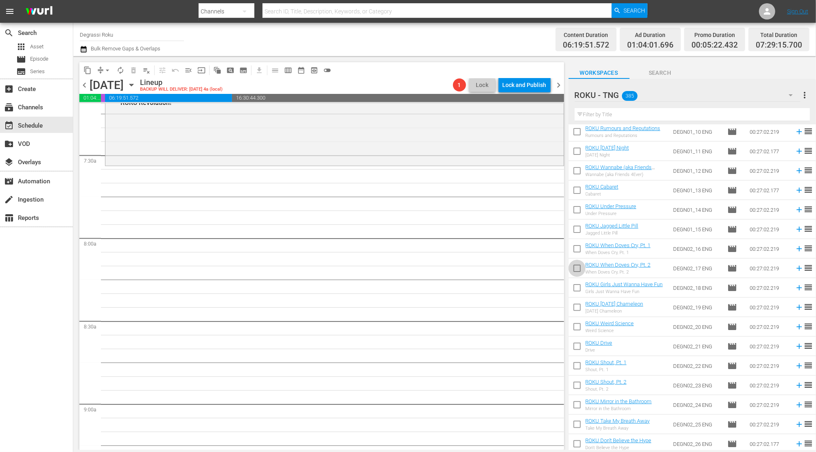
click at [579, 269] on input "checkbox" at bounding box center [576, 270] width 17 height 17
checkbox input "true"
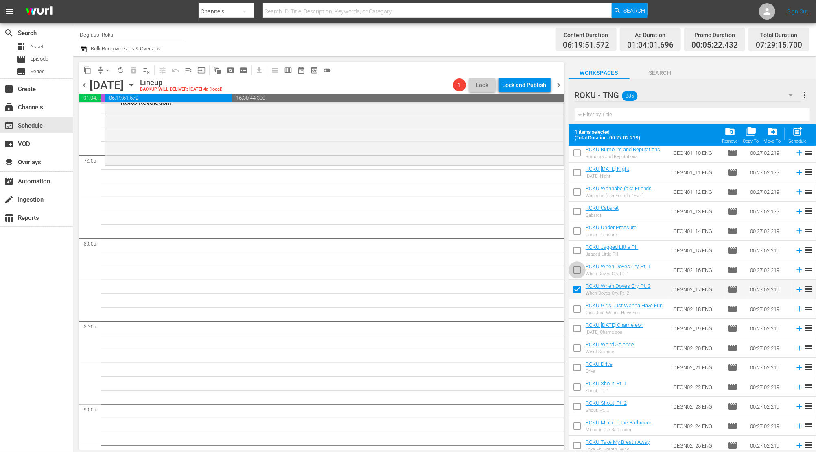
click at [575, 273] on input "checkbox" at bounding box center [576, 271] width 17 height 17
checkbox input "true"
click at [577, 249] on input "checkbox" at bounding box center [576, 252] width 17 height 17
checkbox input "true"
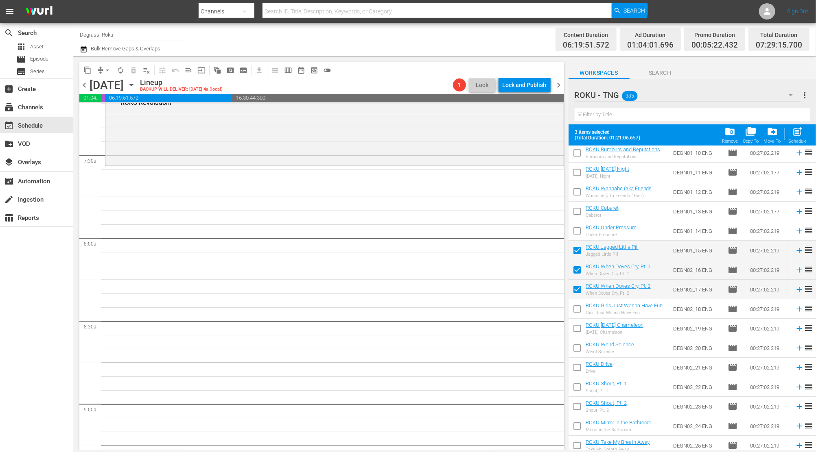
click at [578, 229] on input "checkbox" at bounding box center [576, 232] width 17 height 17
checkbox input "true"
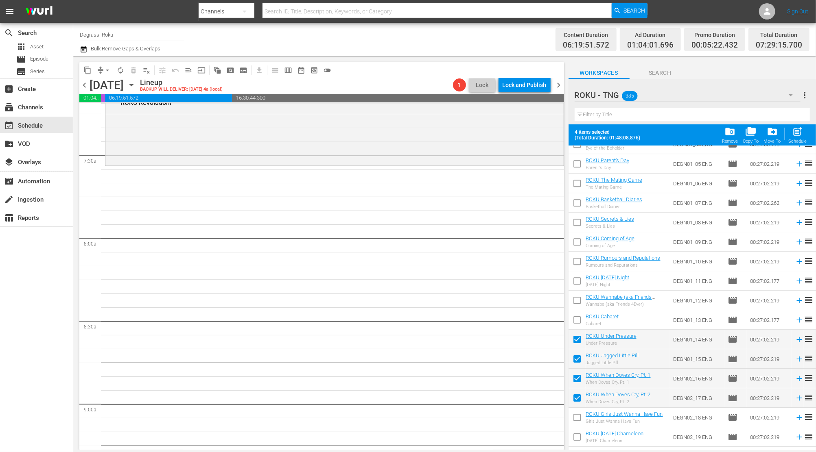
click at [578, 319] on input "checkbox" at bounding box center [576, 321] width 17 height 17
checkbox input "true"
click at [573, 301] on input "checkbox" at bounding box center [576, 302] width 17 height 17
checkbox input "true"
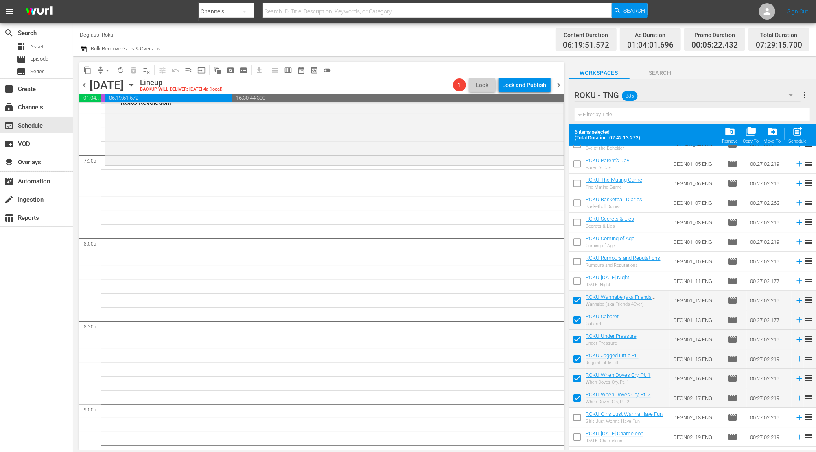
click at [576, 280] on input "checkbox" at bounding box center [576, 282] width 17 height 17
checkbox input "true"
click at [576, 260] on input "checkbox" at bounding box center [576, 263] width 17 height 17
checkbox input "true"
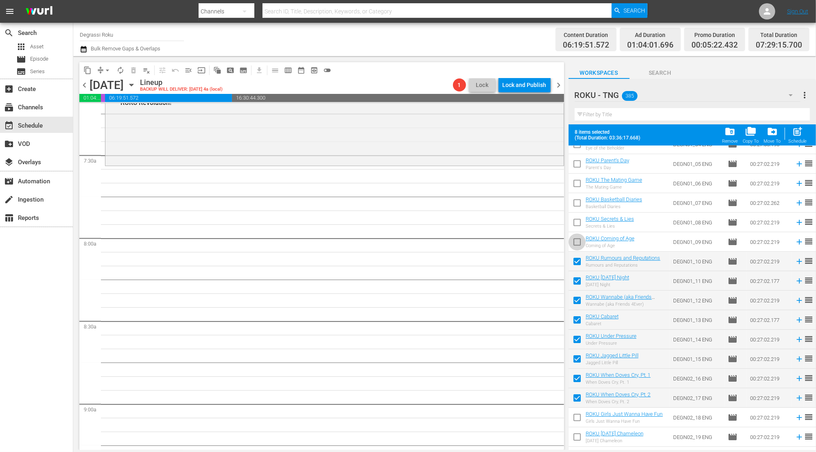
click at [576, 241] on input "checkbox" at bounding box center [576, 243] width 17 height 17
checkbox input "true"
click at [576, 221] on input "checkbox" at bounding box center [576, 224] width 17 height 17
checkbox input "true"
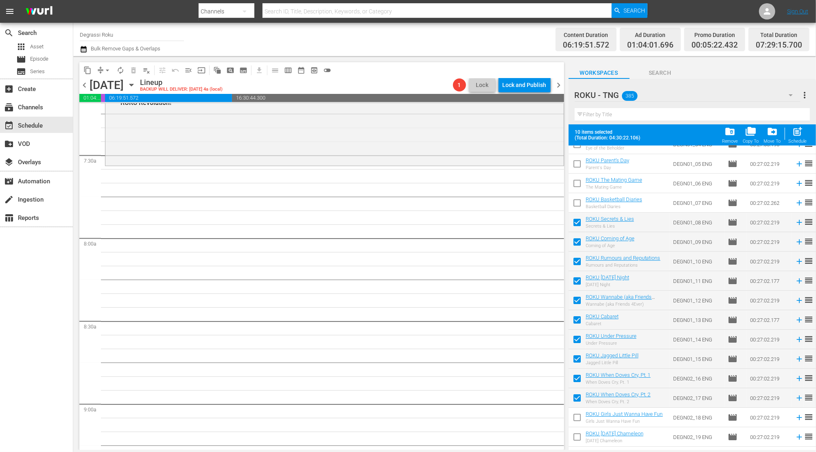
click at [576, 207] on input "checkbox" at bounding box center [576, 204] width 17 height 17
checkbox input "true"
click at [579, 180] on input "checkbox" at bounding box center [576, 185] width 17 height 17
checkbox input "true"
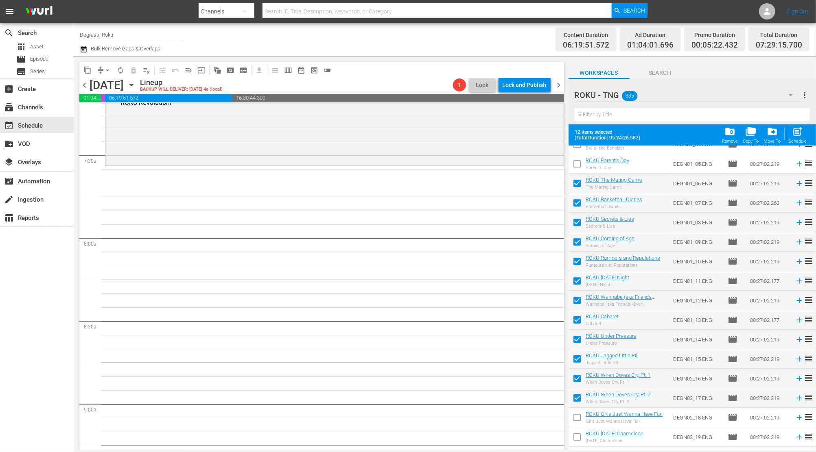
scroll to position [6777, 0]
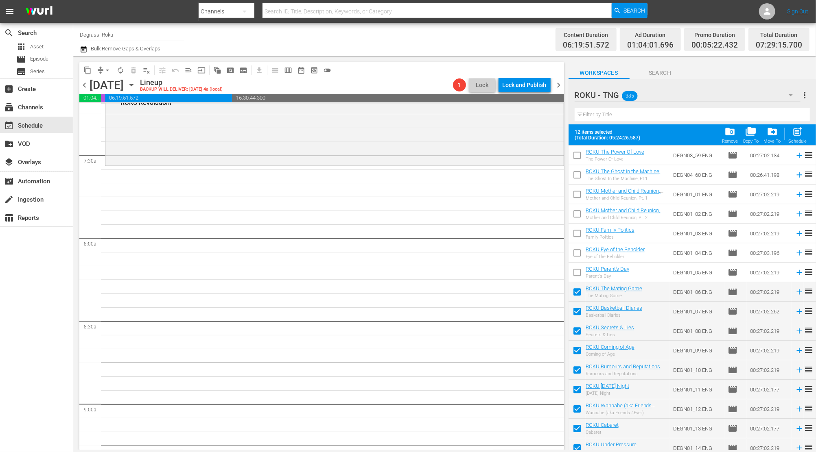
click at [575, 274] on input "checkbox" at bounding box center [576, 274] width 17 height 17
checkbox input "true"
click at [579, 253] on input "checkbox" at bounding box center [576, 254] width 17 height 17
checkbox input "true"
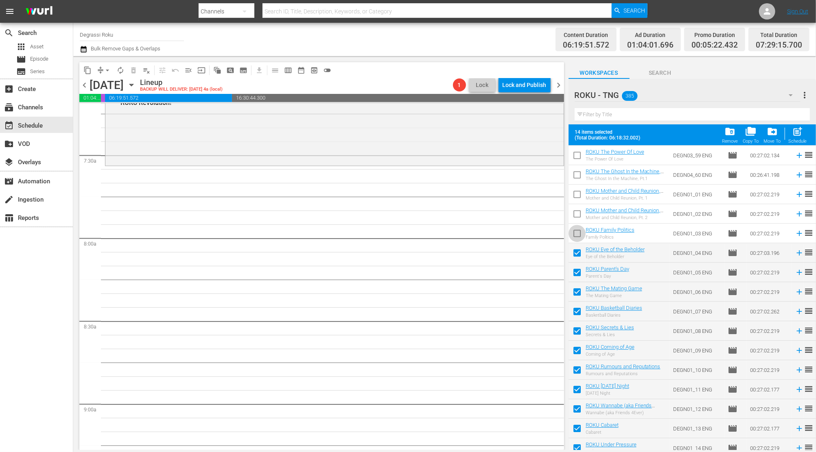
click at [579, 232] on input "checkbox" at bounding box center [576, 235] width 17 height 17
checkbox input "true"
click at [579, 219] on input "checkbox" at bounding box center [576, 215] width 17 height 17
checkbox input "true"
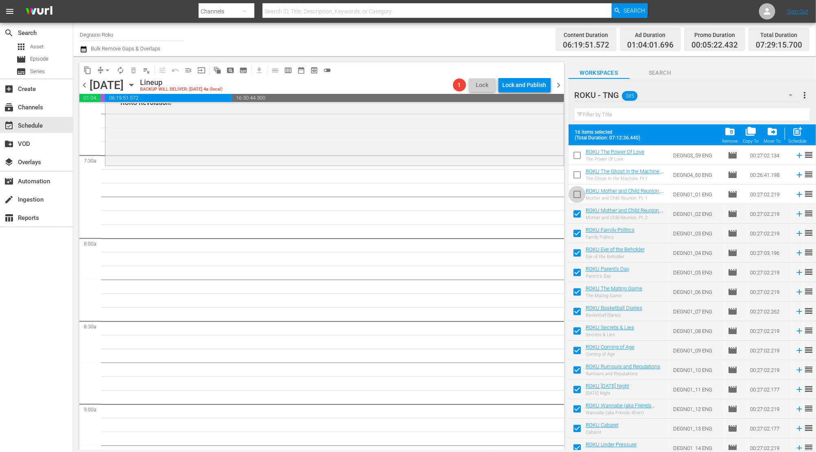
click at [579, 193] on input "checkbox" at bounding box center [576, 196] width 17 height 17
click at [791, 132] on div "post_add Schedule" at bounding box center [797, 135] width 18 height 18
checkbox input "false"
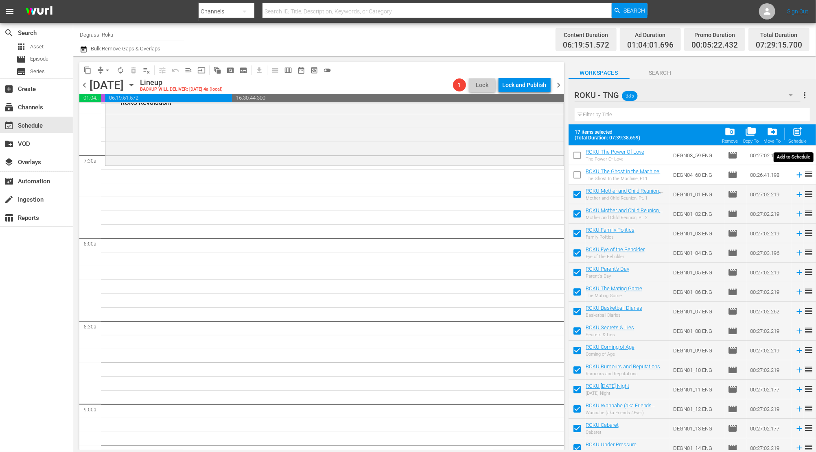
checkbox input "false"
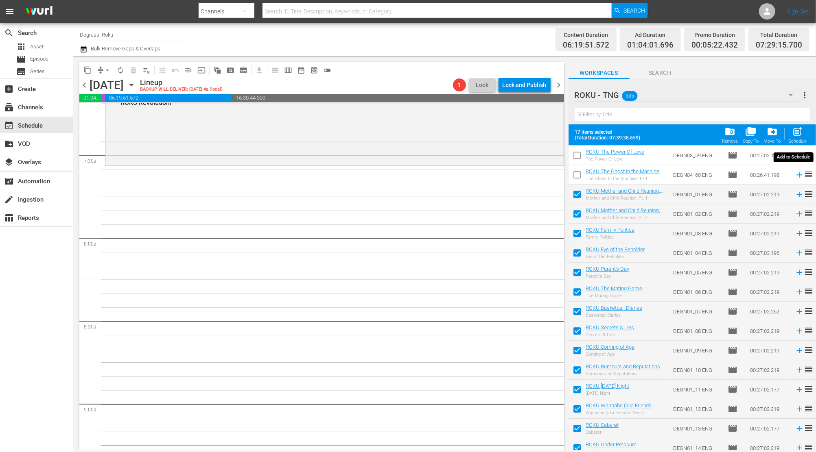
checkbox input "false"
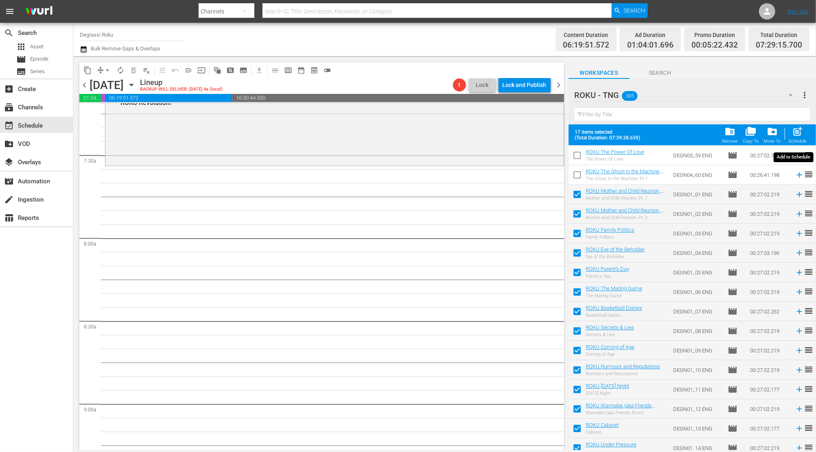
checkbox input "false"
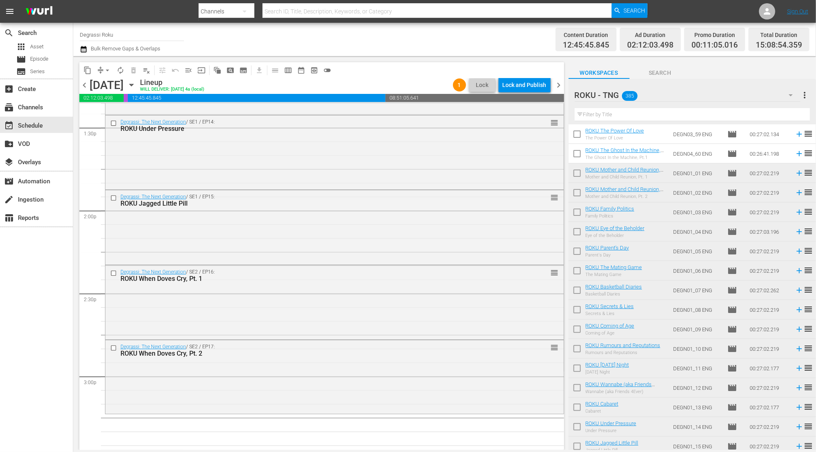
scroll to position [2336, 0]
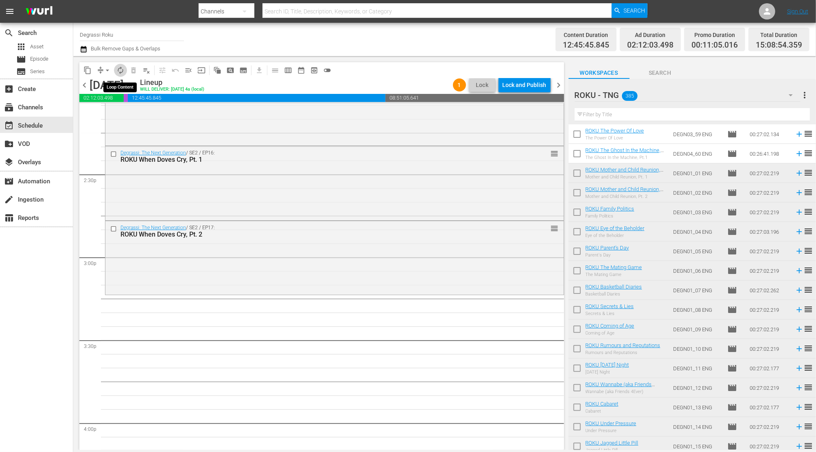
click at [121, 67] on span "autorenew_outlined" at bounding box center [120, 70] width 8 height 8
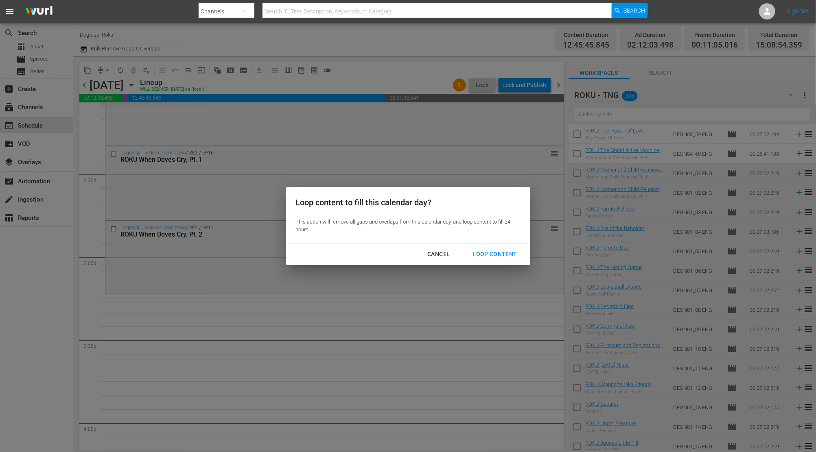
click at [485, 253] on div "Loop Content" at bounding box center [494, 254] width 57 height 10
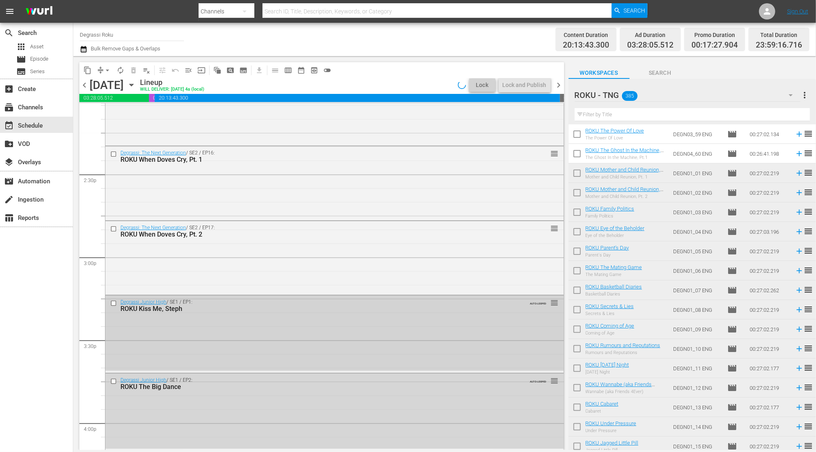
click at [111, 303] on input "checkbox" at bounding box center [114, 303] width 9 height 7
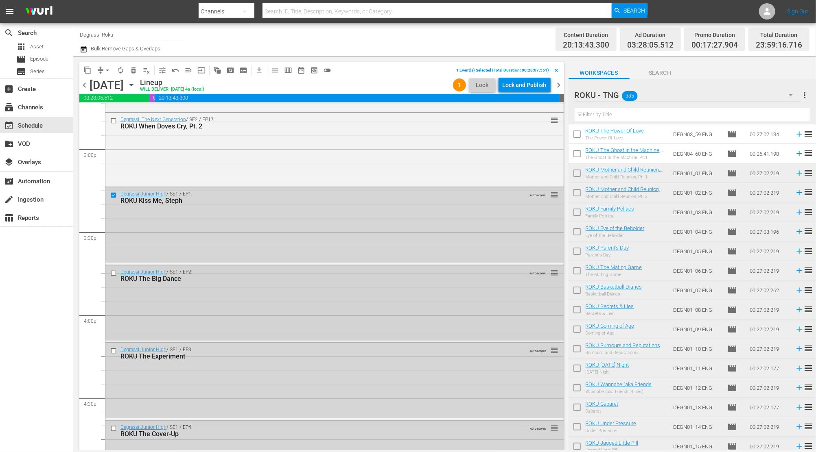
click at [112, 275] on input "checkbox" at bounding box center [114, 273] width 9 height 7
click at [114, 353] on input "checkbox" at bounding box center [114, 350] width 9 height 7
click at [114, 426] on input "checkbox" at bounding box center [114, 428] width 9 height 7
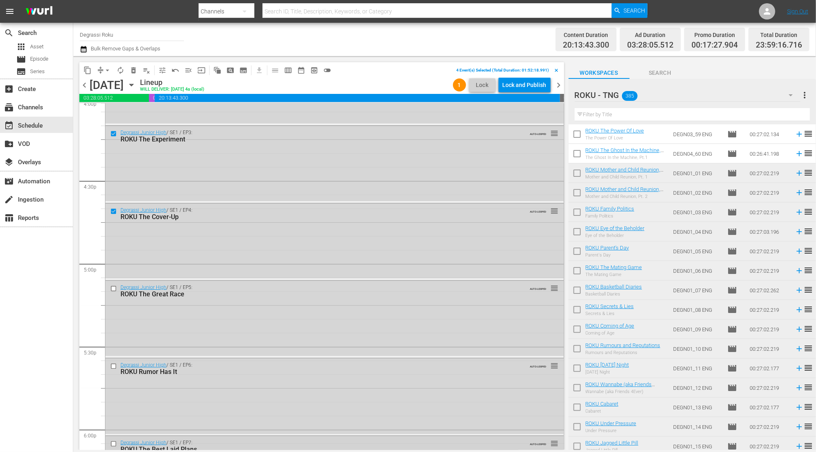
scroll to position [2770, 0]
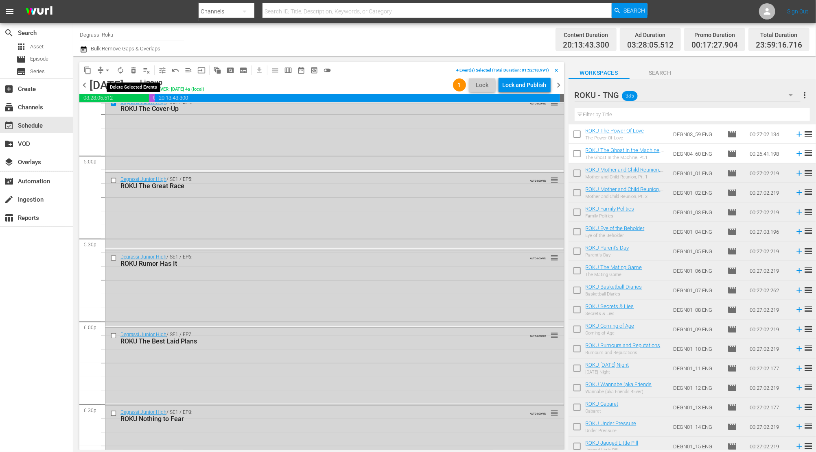
click at [134, 70] on span "delete_forever_outlined" at bounding box center [133, 70] width 8 height 8
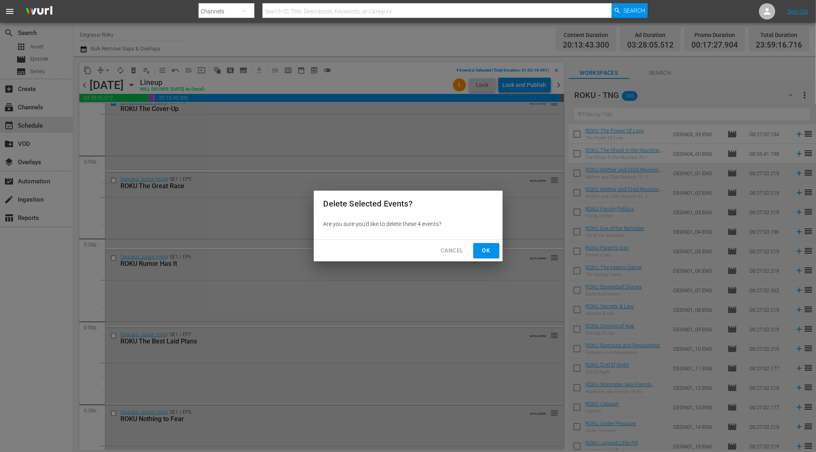
click at [485, 254] on span "Ok" at bounding box center [486, 251] width 13 height 10
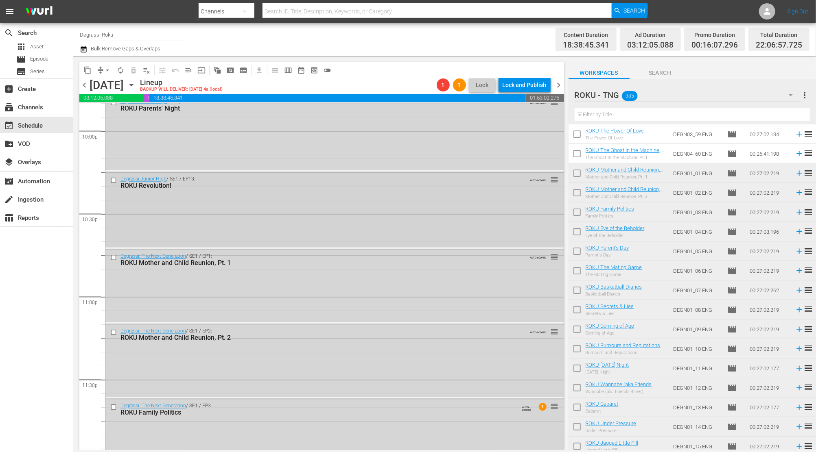
scroll to position [3649, 0]
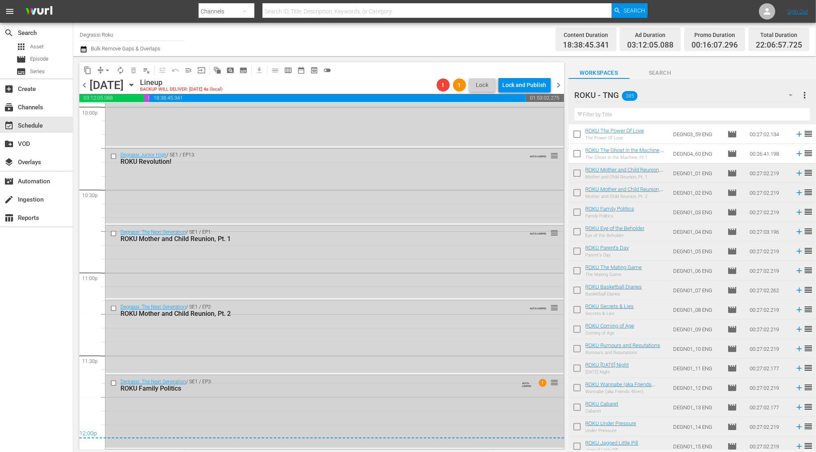
click at [113, 384] on input "checkbox" at bounding box center [114, 383] width 9 height 7
click at [114, 307] on input "checkbox" at bounding box center [114, 309] width 9 height 7
click at [111, 234] on input "checkbox" at bounding box center [114, 233] width 9 height 7
click at [113, 158] on input "checkbox" at bounding box center [114, 156] width 9 height 7
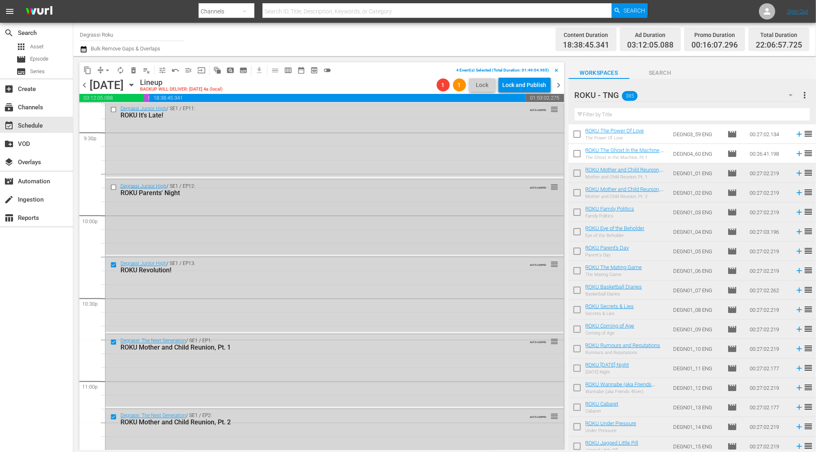
click at [115, 190] on input "checkbox" at bounding box center [114, 187] width 9 height 7
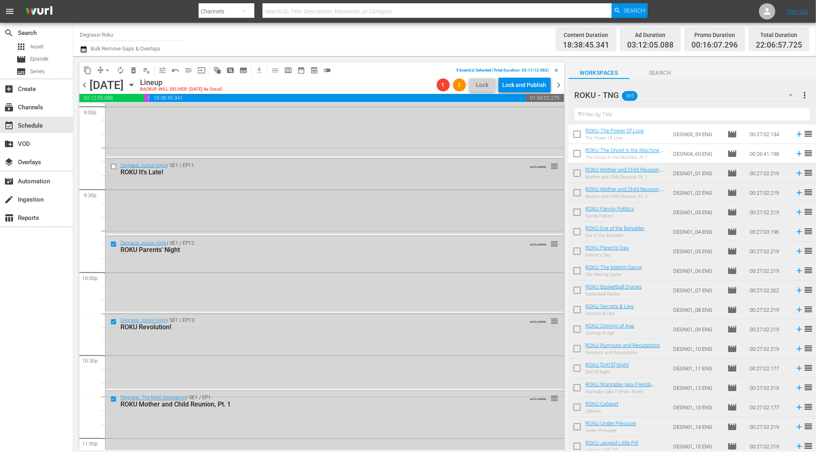
scroll to position [3431, 0]
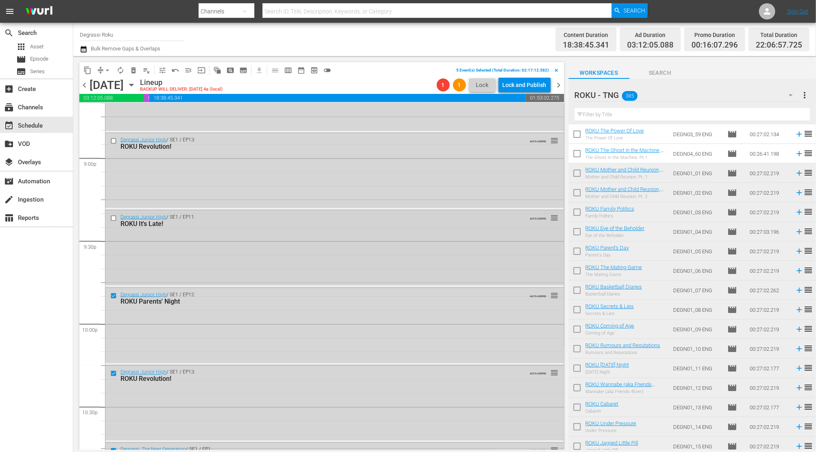
click at [114, 218] on input "checkbox" at bounding box center [114, 218] width 9 height 7
click at [114, 142] on input "checkbox" at bounding box center [114, 141] width 9 height 7
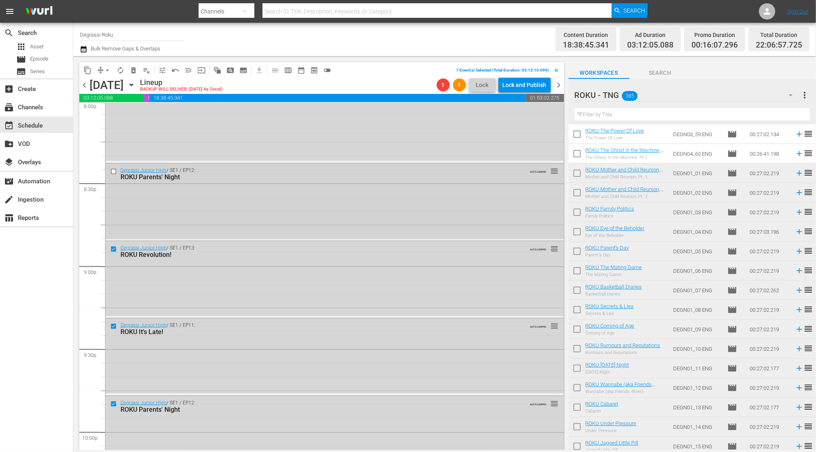
click at [114, 171] on input "checkbox" at bounding box center [114, 171] width 9 height 7
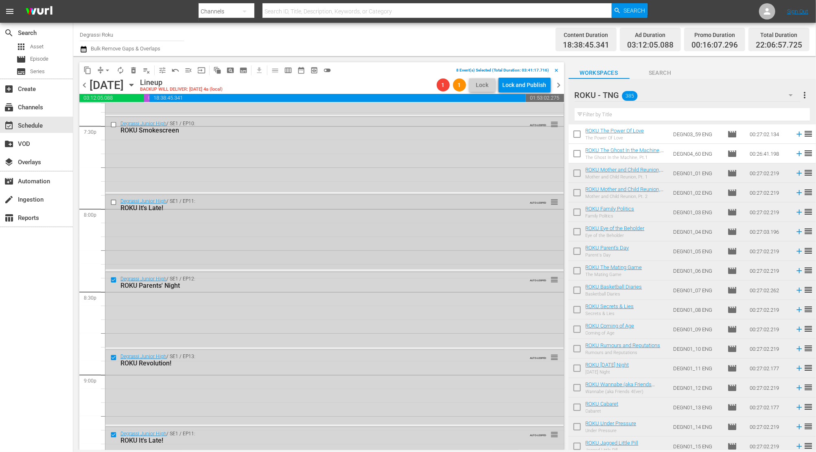
click at [114, 203] on input "checkbox" at bounding box center [114, 202] width 9 height 7
click at [116, 126] on input "checkbox" at bounding box center [114, 125] width 9 height 7
click at [138, 68] on button "delete_forever_outlined" at bounding box center [133, 70] width 13 height 13
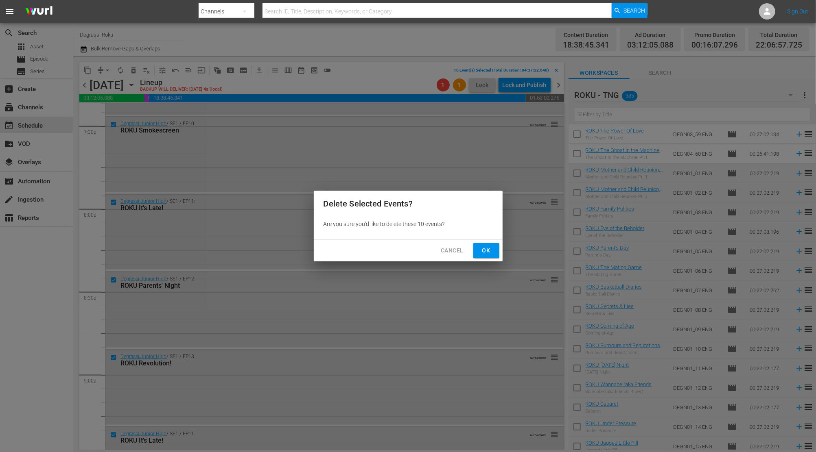
click at [483, 255] on button "Ok" at bounding box center [486, 250] width 26 height 15
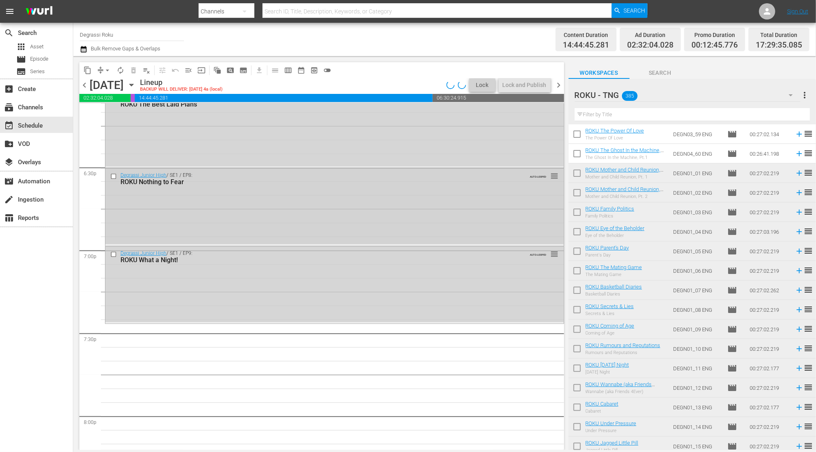
scroll to position [2998, 0]
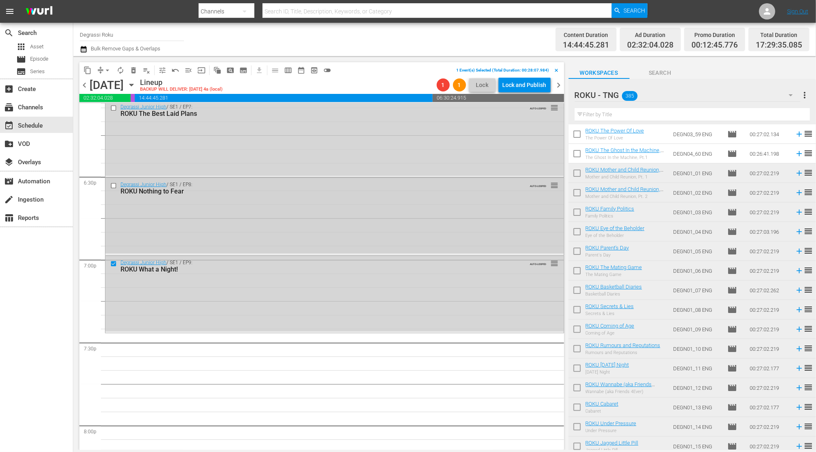
click at [112, 186] on input "checkbox" at bounding box center [114, 186] width 9 height 7
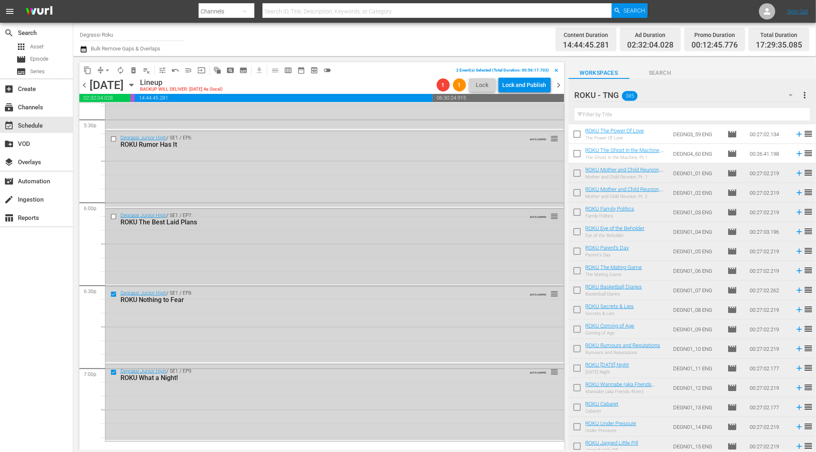
click at [113, 215] on input "checkbox" at bounding box center [114, 217] width 9 height 7
click at [115, 139] on input "checkbox" at bounding box center [114, 139] width 9 height 7
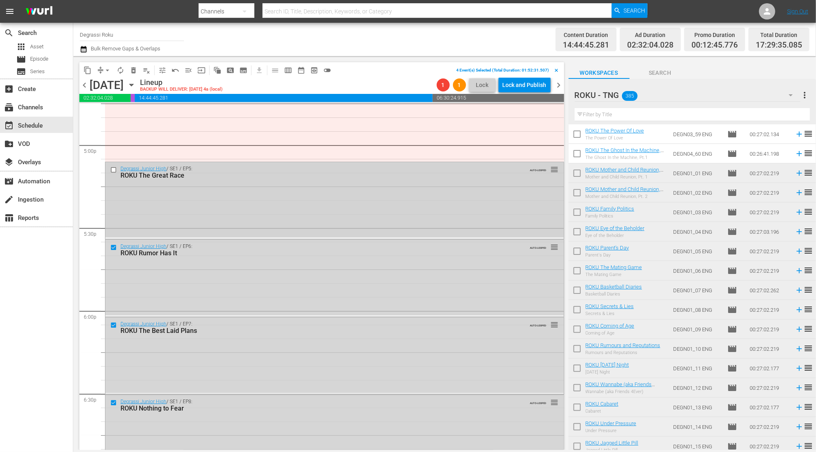
click at [112, 170] on input "checkbox" at bounding box center [114, 169] width 9 height 7
click at [133, 71] on span "delete_forever_outlined" at bounding box center [133, 70] width 8 height 8
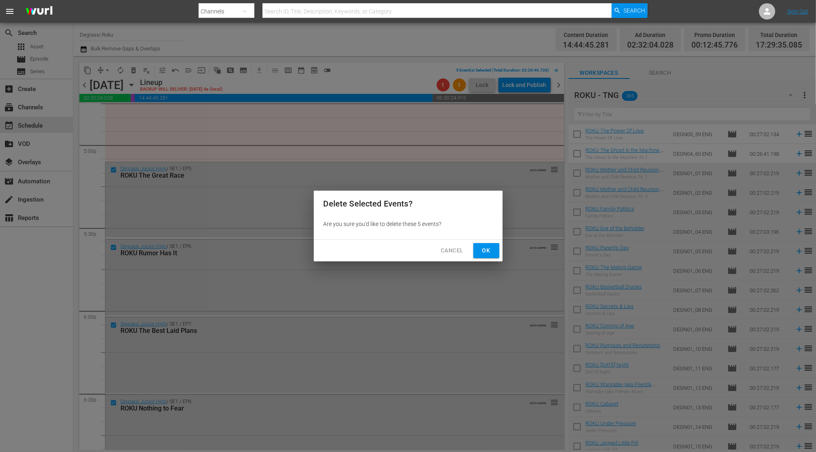
click at [487, 253] on span "Ok" at bounding box center [486, 251] width 13 height 10
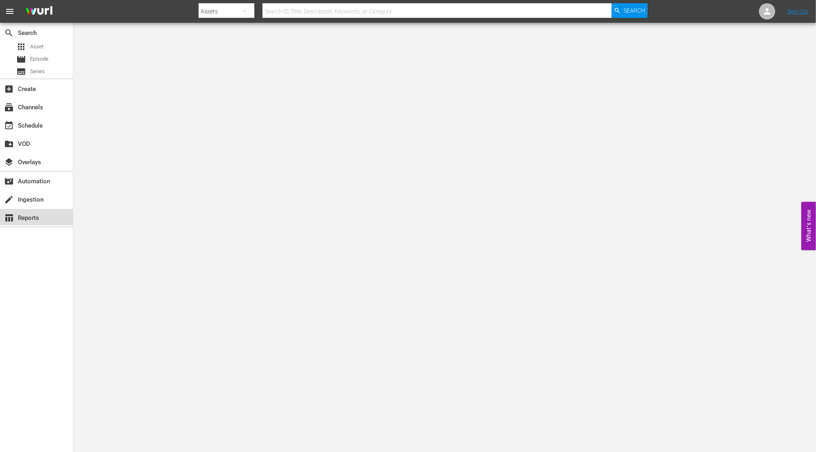
click at [22, 213] on div "table_chart Reports" at bounding box center [23, 216] width 46 height 7
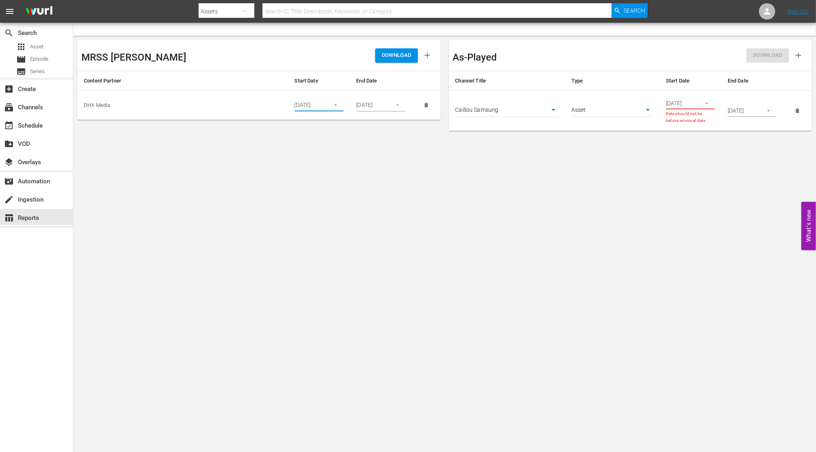
click at [320, 106] on input "[DATE]" at bounding box center [310, 105] width 30 height 12
click at [395, 113] on td "[DATE]" at bounding box center [381, 105] width 62 height 29
click at [387, 103] on div "[DATE]" at bounding box center [380, 105] width 49 height 12
click at [397, 103] on icon "button" at bounding box center [397, 105] width 6 height 6
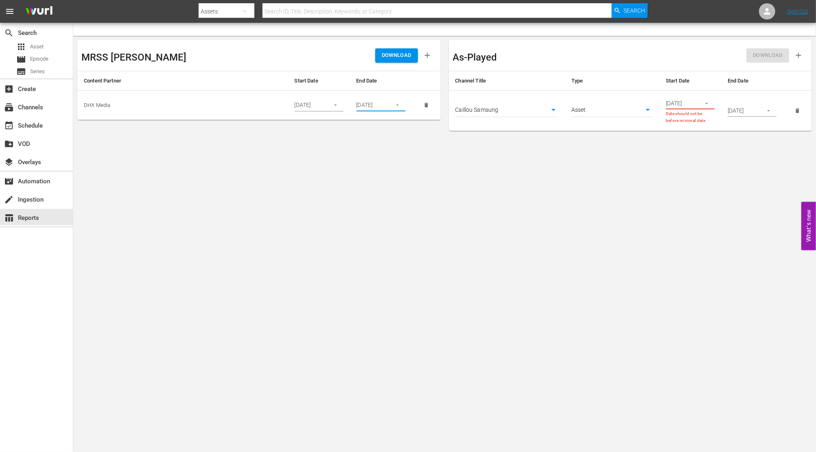
scroll to position [0, 0]
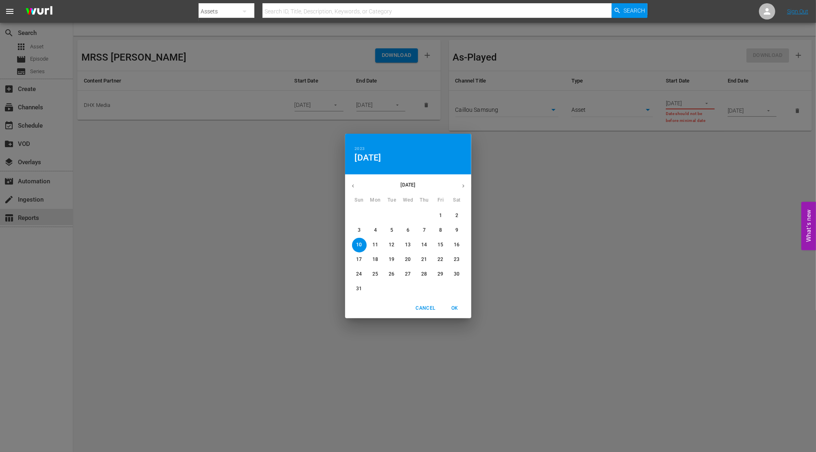
click at [332, 112] on div "2023 Sun, Dec 10 December 2023 Sun Mon Tue Wed Thu Fri Sat 26 27 28 29 30 1 2 3…" at bounding box center [408, 226] width 816 height 452
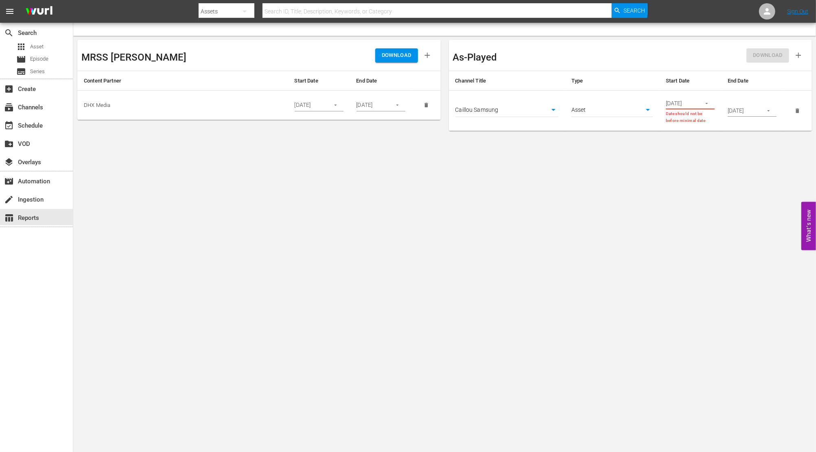
click at [334, 105] on icon "button" at bounding box center [335, 105] width 6 height 6
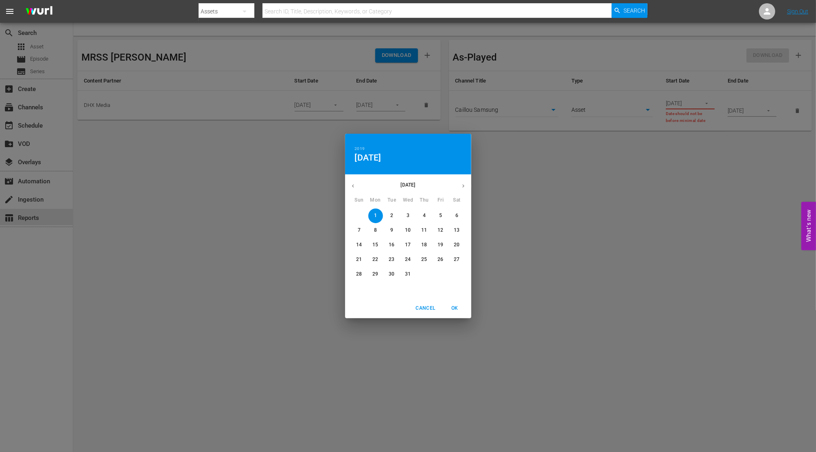
click at [316, 105] on div "2019 Mon, Jul 1 July 2019 Sun Mon Tue Wed Thu Fri Sat 30 1 2 3 4 5 6 7 8 9 10 1…" at bounding box center [408, 226] width 816 height 452
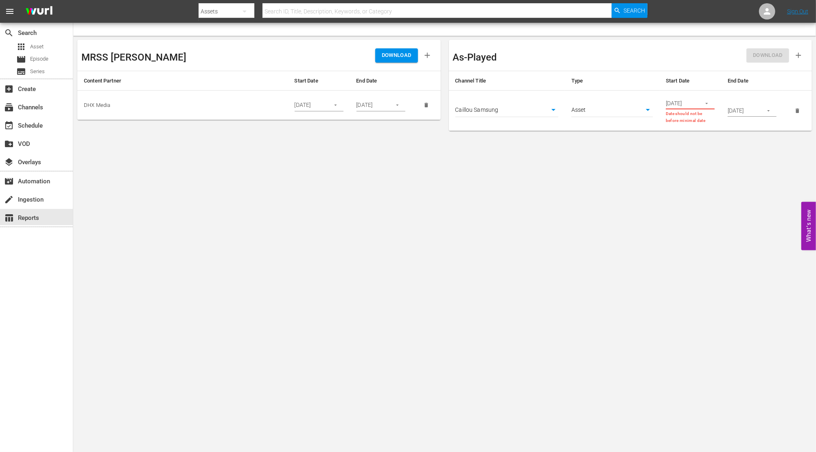
click at [314, 104] on input "07/01/2019" at bounding box center [310, 105] width 30 height 12
type input "01/01/2024"
click at [369, 106] on input "12/10/2023" at bounding box center [371, 103] width 30 height 12
type input "1_/__/____"
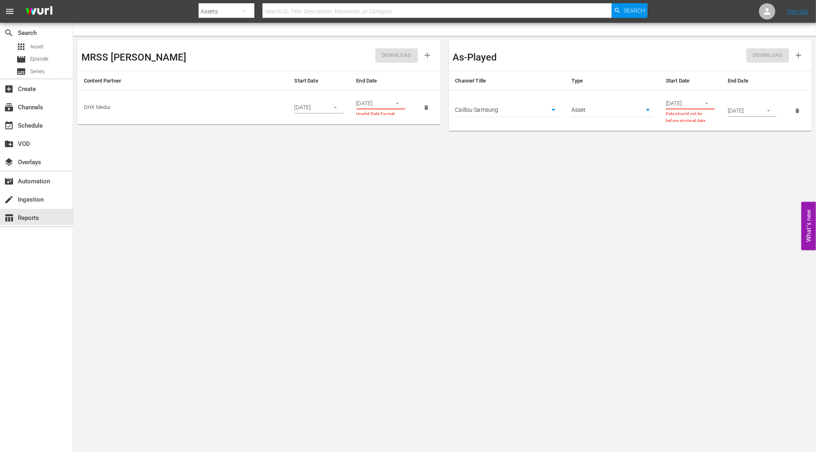
click at [370, 204] on body "menu Search By Assets Search ID, Title, Description, Keywords, or Category Sear…" at bounding box center [408, 226] width 816 height 452
click at [391, 103] on button "button" at bounding box center [397, 104] width 16 height 16
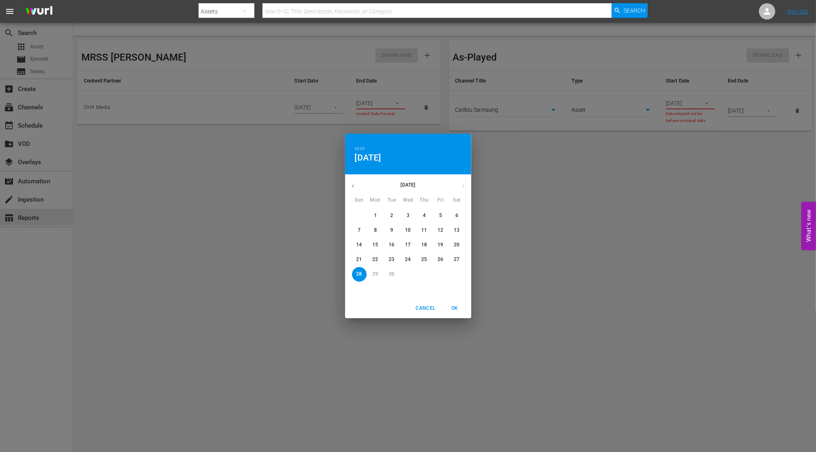
click at [360, 273] on p "28" at bounding box center [359, 274] width 6 height 7
click at [458, 310] on span "OK" at bounding box center [455, 308] width 20 height 9
type input "09/28/2025"
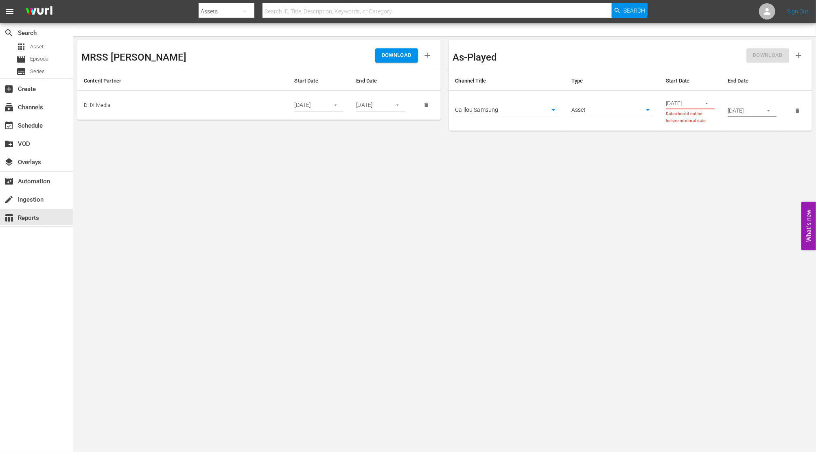
click at [327, 186] on body "menu Search By Assets Search ID, Title, Description, Keywords, or Category Sear…" at bounding box center [408, 226] width 816 height 452
click at [382, 52] on span "DOWNLOAD" at bounding box center [397, 55] width 30 height 9
